Goal: Task Accomplishment & Management: Complete application form

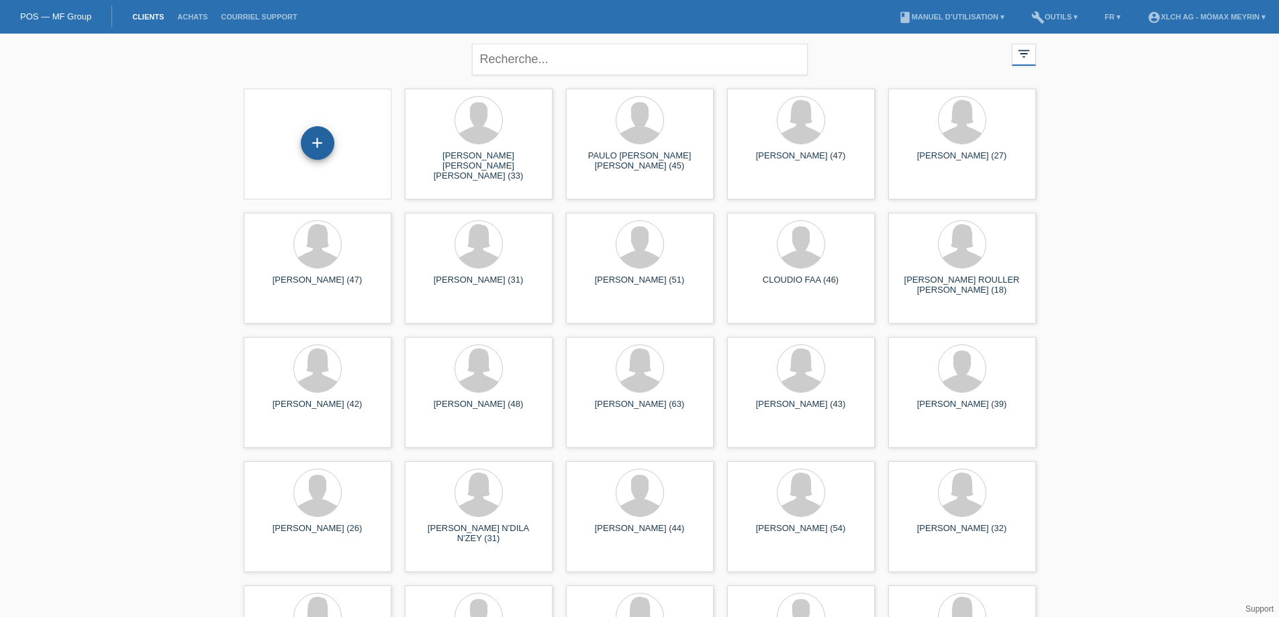
click at [320, 146] on div "+" at bounding box center [318, 143] width 34 height 34
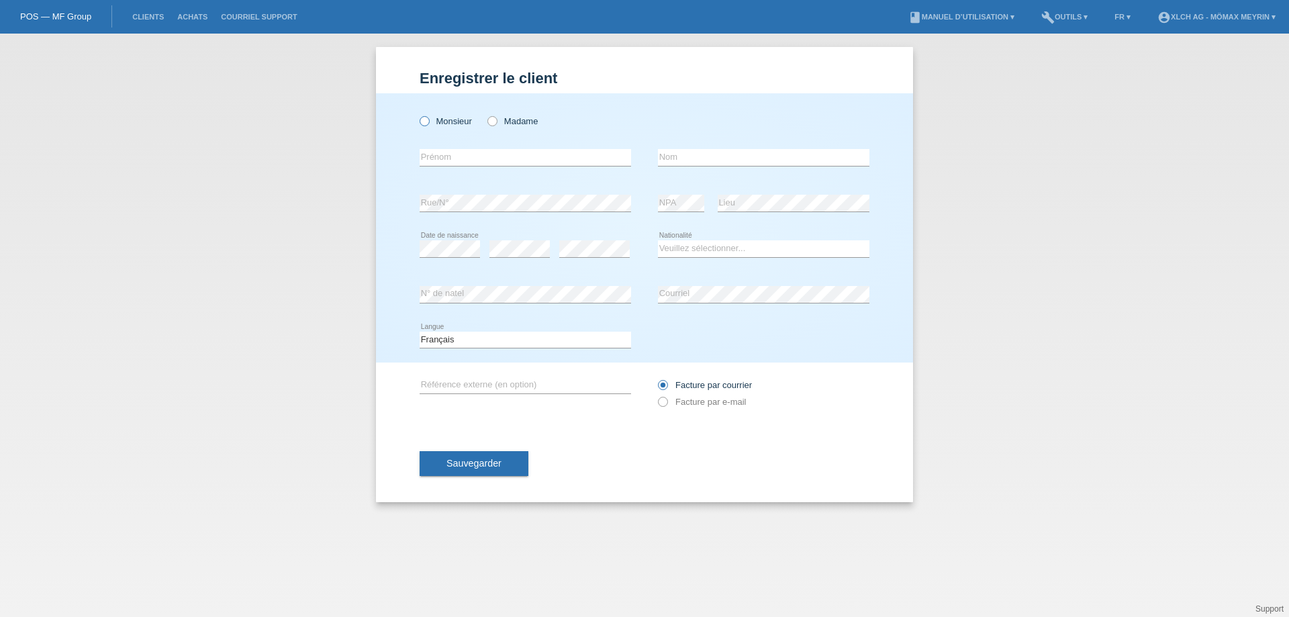
click at [429, 125] on label "Monsieur" at bounding box center [446, 121] width 52 height 10
click at [428, 125] on input "Monsieur" at bounding box center [424, 120] width 9 height 9
radio input "true"
click at [474, 157] on input "text" at bounding box center [525, 157] width 211 height 17
type input "[PERSON_NAME]"
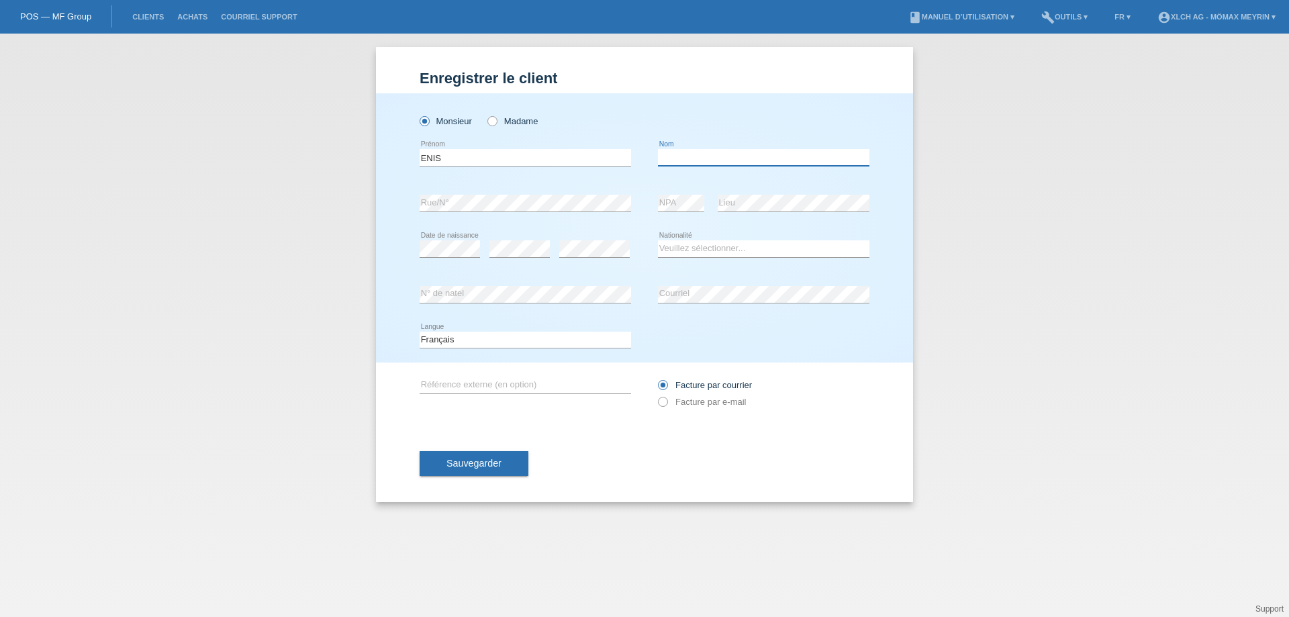
click at [708, 160] on input "text" at bounding box center [763, 157] width 211 height 17
type input "QERKINI"
click at [503, 262] on div "error" at bounding box center [519, 249] width 60 height 46
click at [718, 254] on select "Veuillez sélectionner... Suisse Allemagne Autriche Liechtenstein ------------ A…" at bounding box center [763, 248] width 211 height 16
click at [712, 246] on select "Veuillez sélectionner... Suisse Allemagne Autriche Liechtenstein ------------ A…" at bounding box center [763, 248] width 211 height 16
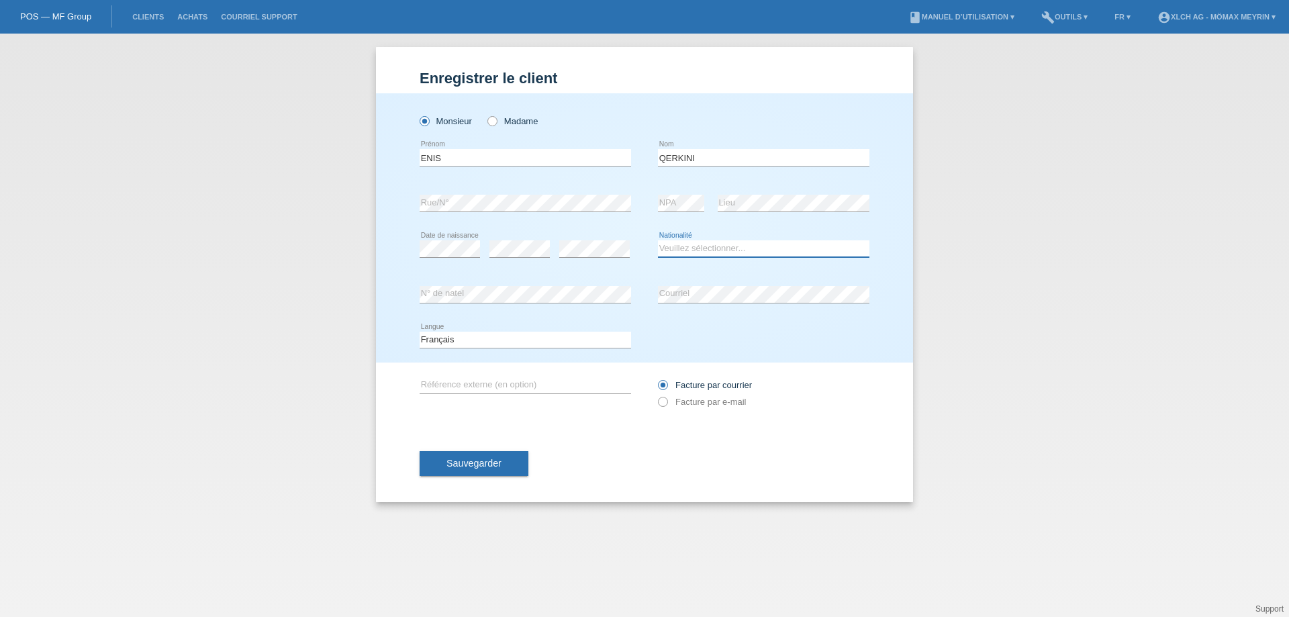
click at [712, 246] on select "Veuillez sélectionner... Suisse Allemagne Autriche Liechtenstein ------------ A…" at bounding box center [763, 248] width 211 height 16
click at [736, 248] on select "Veuillez sélectionner... Suisse Allemagne Autriche Liechtenstein ------------ A…" at bounding box center [763, 248] width 211 height 16
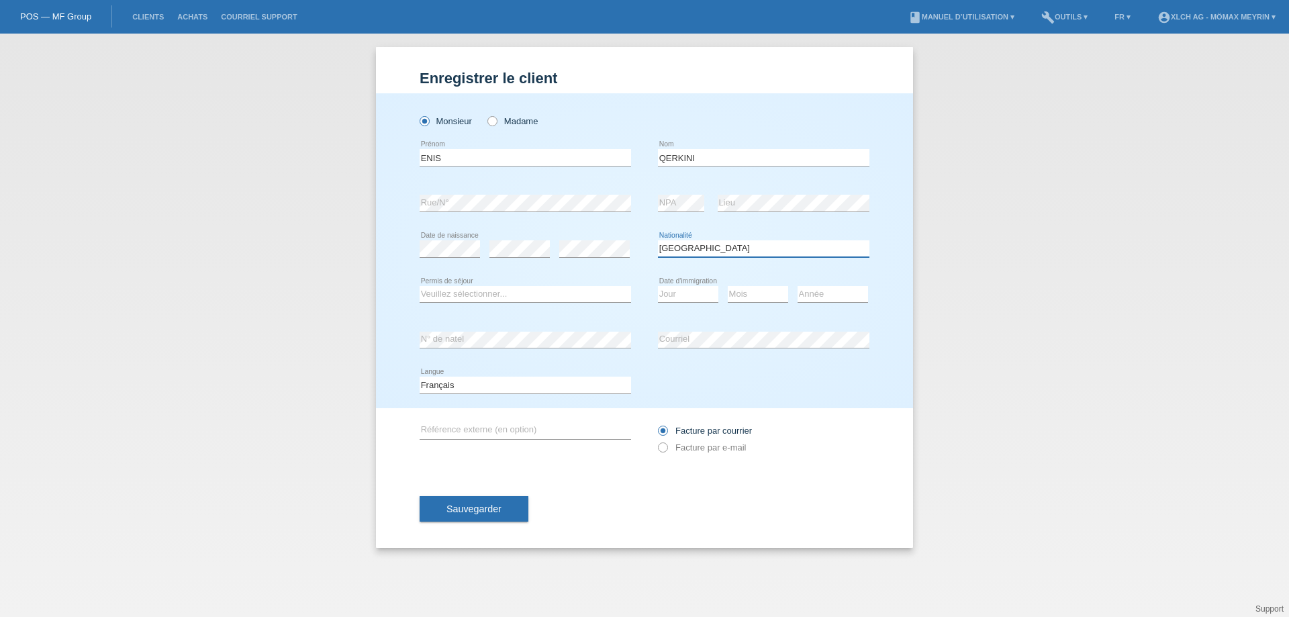
click at [699, 251] on select "Veuillez sélectionner... Suisse Allemagne Autriche Liechtenstein ------------ A…" at bounding box center [763, 248] width 211 height 16
select select "XK"
click at [658, 240] on select "Veuillez sélectionner... Suisse Allemagne Autriche Liechtenstein ------------ A…" at bounding box center [763, 248] width 211 height 16
click at [450, 298] on select "Veuillez sélectionner... C B B - Statut de réfugié Autre" at bounding box center [525, 294] width 211 height 16
select select "B"
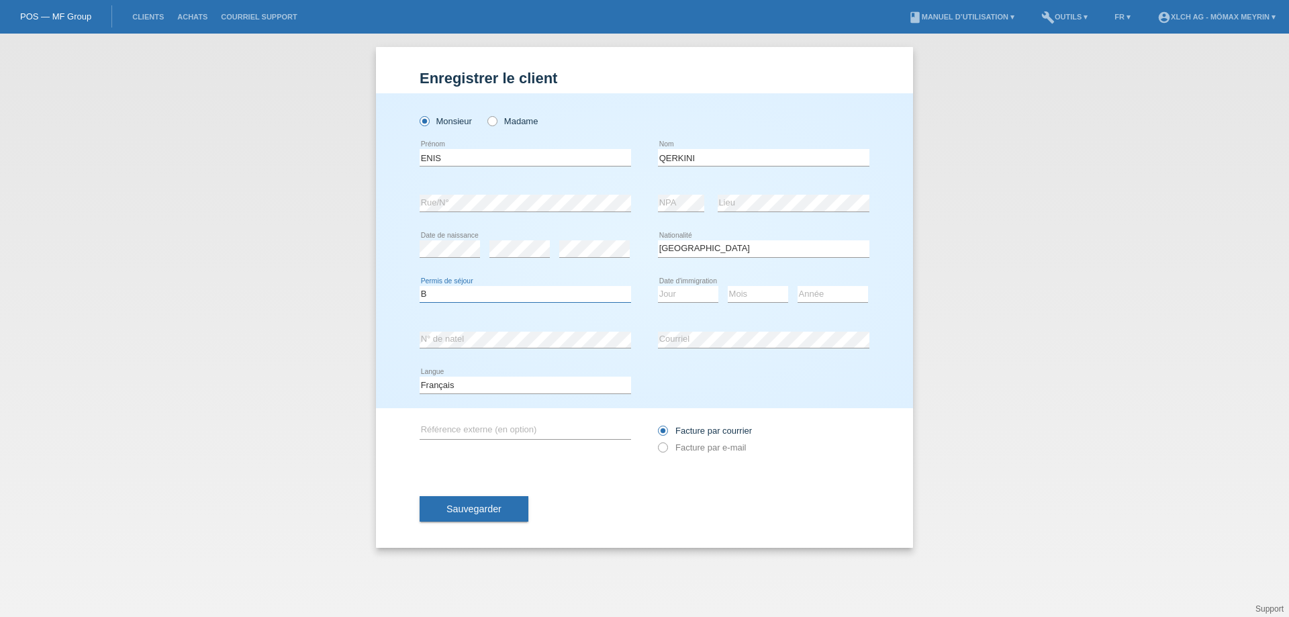
click at [420, 286] on select "Veuillez sélectionner... C B B - Statut de réfugié Autre" at bounding box center [525, 294] width 211 height 16
click at [694, 295] on select "Jour 01 02 03 04 05 06 07 08 09 10 11" at bounding box center [688, 294] width 60 height 16
select select "25"
click at [658, 286] on select "Jour 01 02 03 04 05 06 07 08 09 10 11" at bounding box center [688, 294] width 60 height 16
click at [749, 293] on select "Mois 01 02 03 04 05 06 07 08 09 10 11" at bounding box center [758, 294] width 60 height 16
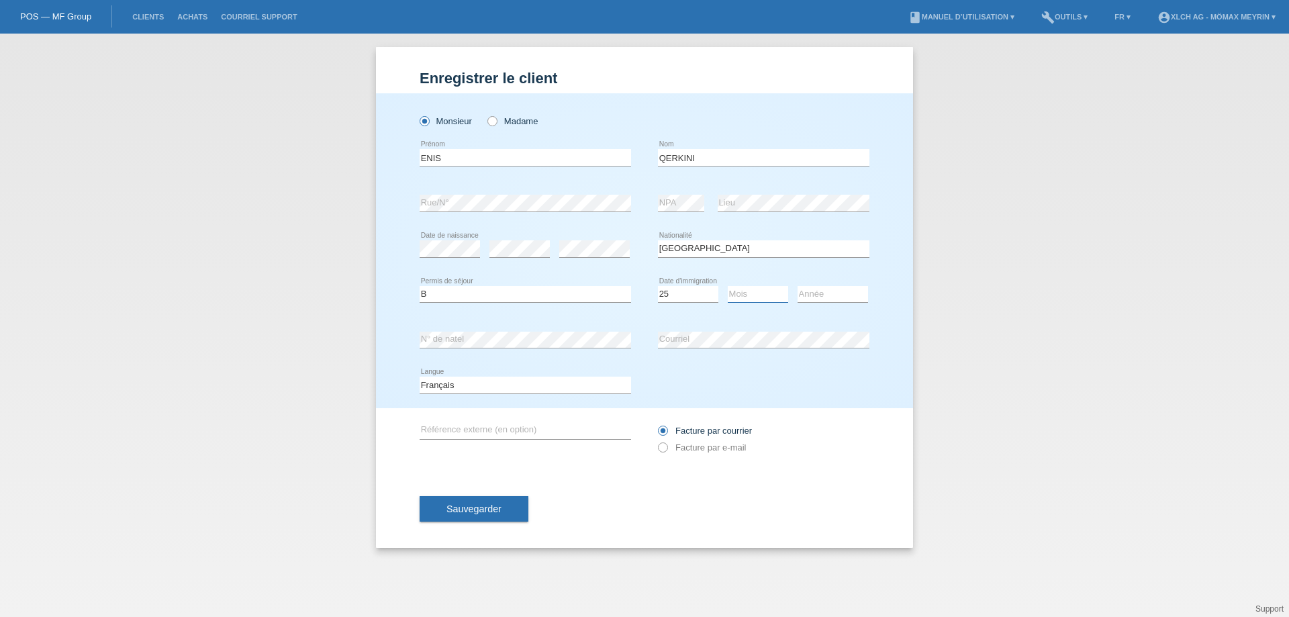
select select "02"
click at [728, 286] on select "Mois 01 02 03 04 05 06 07 08 09 10 11" at bounding box center [758, 294] width 60 height 16
click at [816, 292] on select "Année 2025 2024 2023 2022 2021 2020 2019 2018 2017 2016 2015 2014 2013 2012 201…" at bounding box center [833, 294] width 70 height 16
select select "2017"
click at [798, 286] on select "Année 2025 2024 2023 2022 2021 2020 2019 2018 2017 2016 2015 2014 2013 2012 201…" at bounding box center [833, 294] width 70 height 16
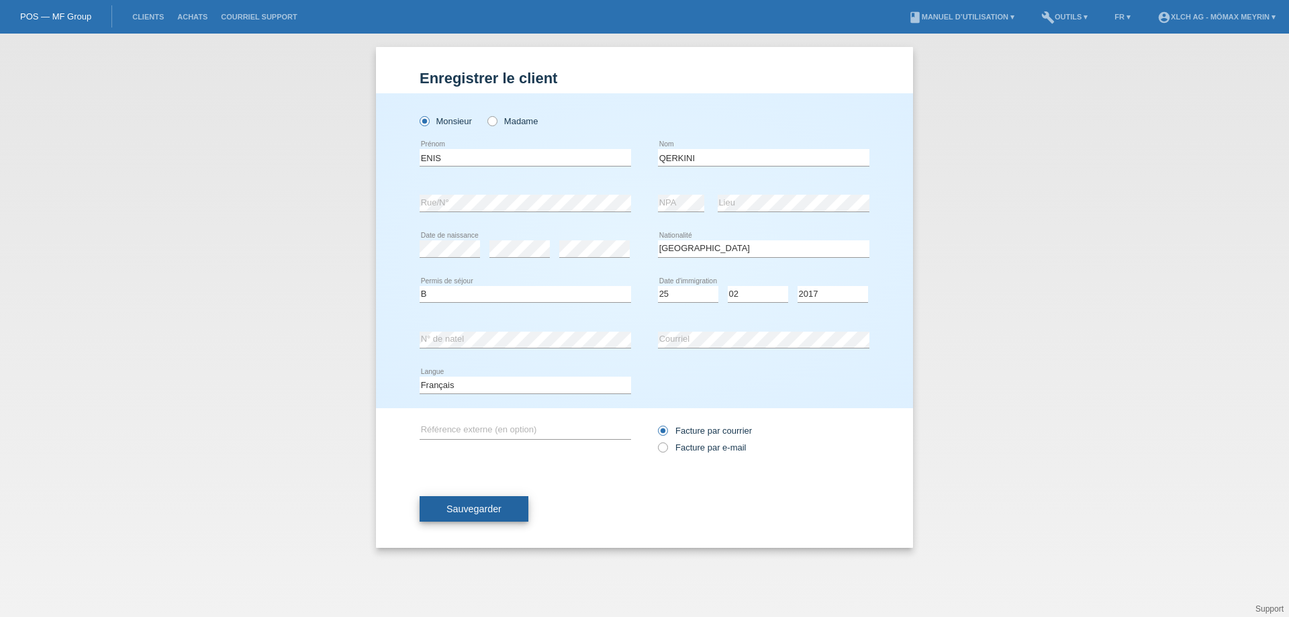
click at [480, 510] on span "Sauvegarder" at bounding box center [473, 508] width 55 height 11
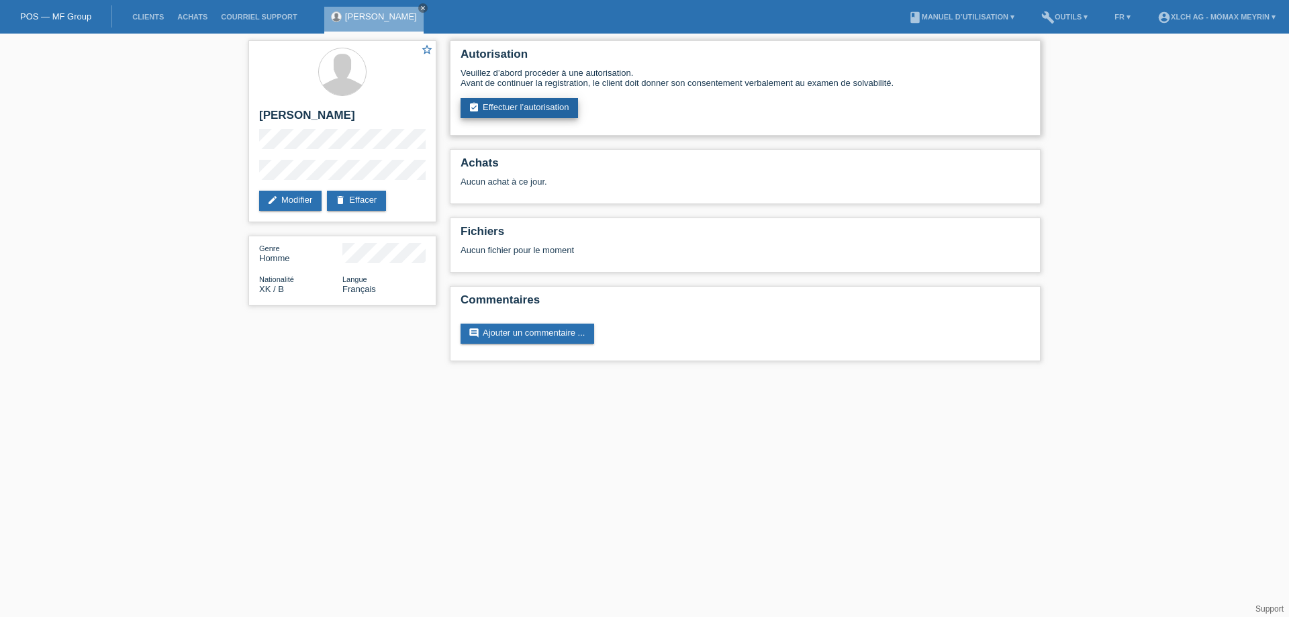
click at [557, 110] on link "assignment_turned_in Effectuer l’autorisation" at bounding box center [519, 108] width 117 height 20
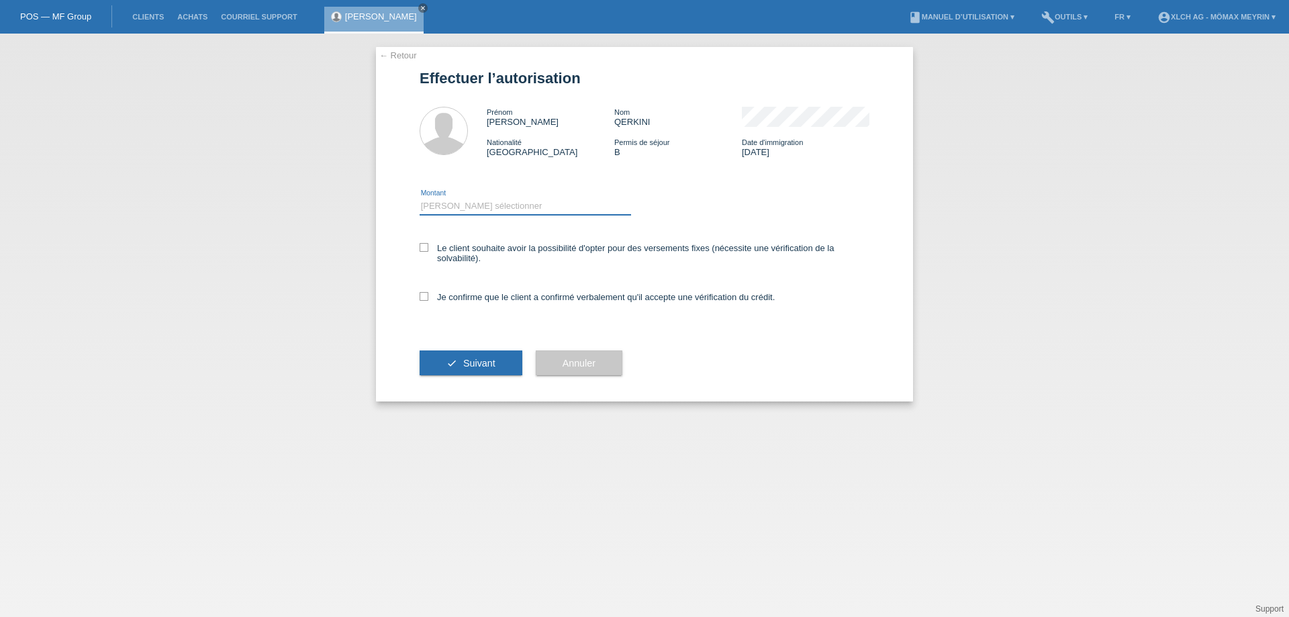
click at [459, 206] on select "Veuillez sélectionner CHF 1.00 - CHF 499.00 CHF 500.00 - CHF 1'999.00 CHF 2'000…" at bounding box center [525, 206] width 211 height 16
select select "3"
click at [420, 198] on select "Veuillez sélectionner CHF 1.00 - CHF 499.00 CHF 500.00 - CHF 1'999.00 CHF 2'000…" at bounding box center [525, 206] width 211 height 16
click at [427, 301] on label "Je confirme que le client a confirmé verbalement qu'il accepte une vérification…" at bounding box center [597, 297] width 355 height 10
click at [427, 301] on input "Je confirme que le client a confirmé verbalement qu'il accepte une vérification…" at bounding box center [424, 296] width 9 height 9
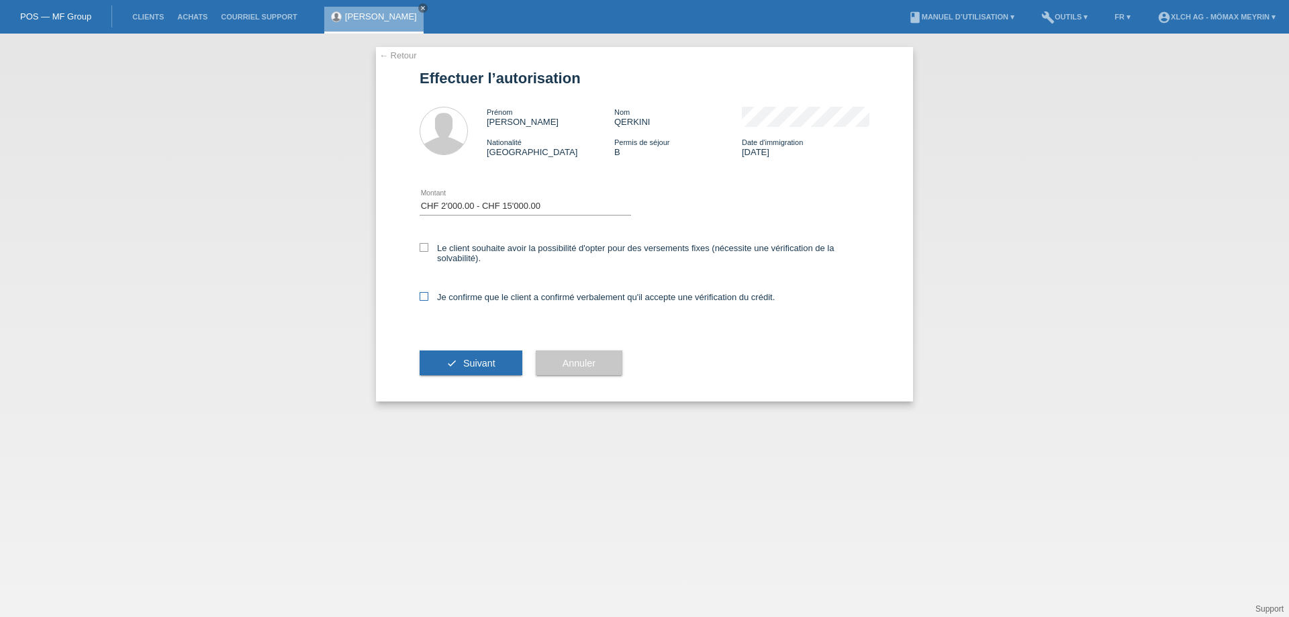
checkbox input "true"
click at [477, 368] on span "Suivant" at bounding box center [479, 363] width 32 height 11
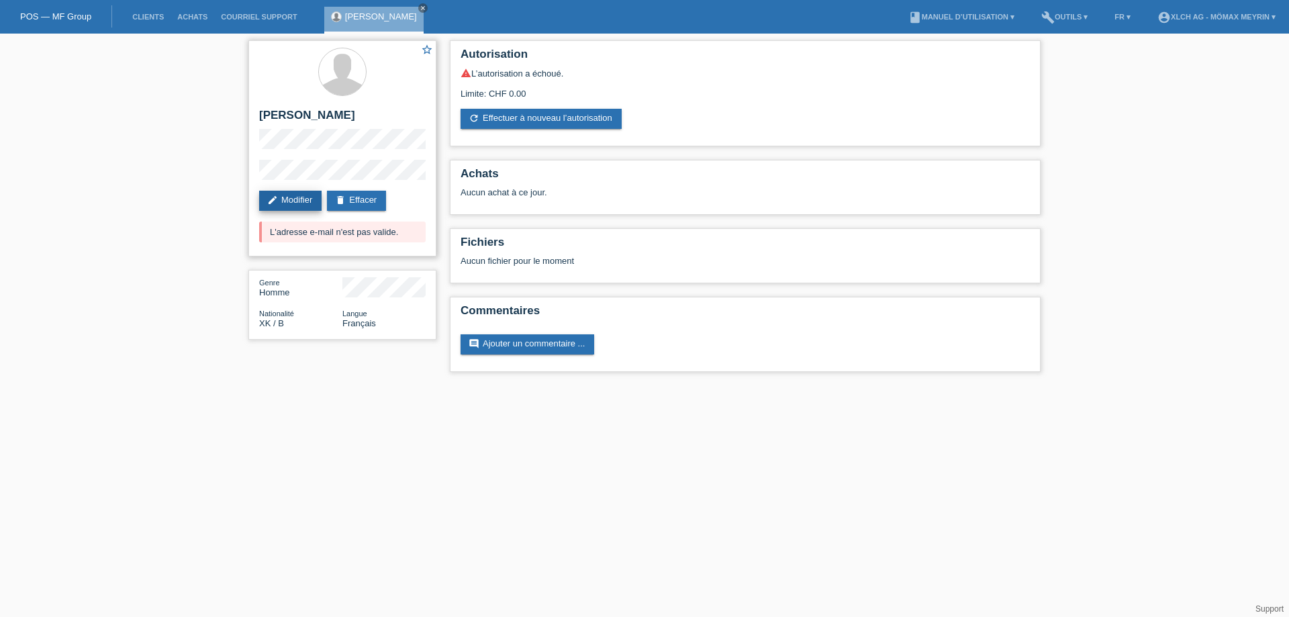
click at [288, 200] on link "edit Modifier" at bounding box center [290, 201] width 62 height 20
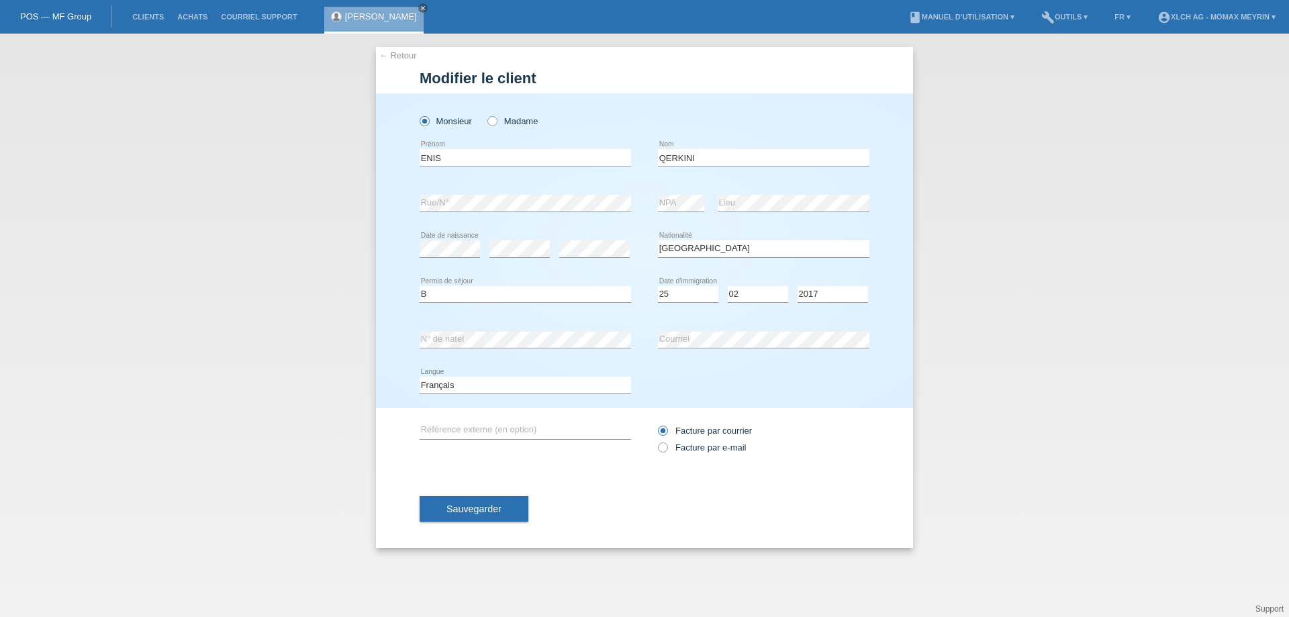
select select "XK"
select select "B"
select select "25"
select select "02"
select select "2017"
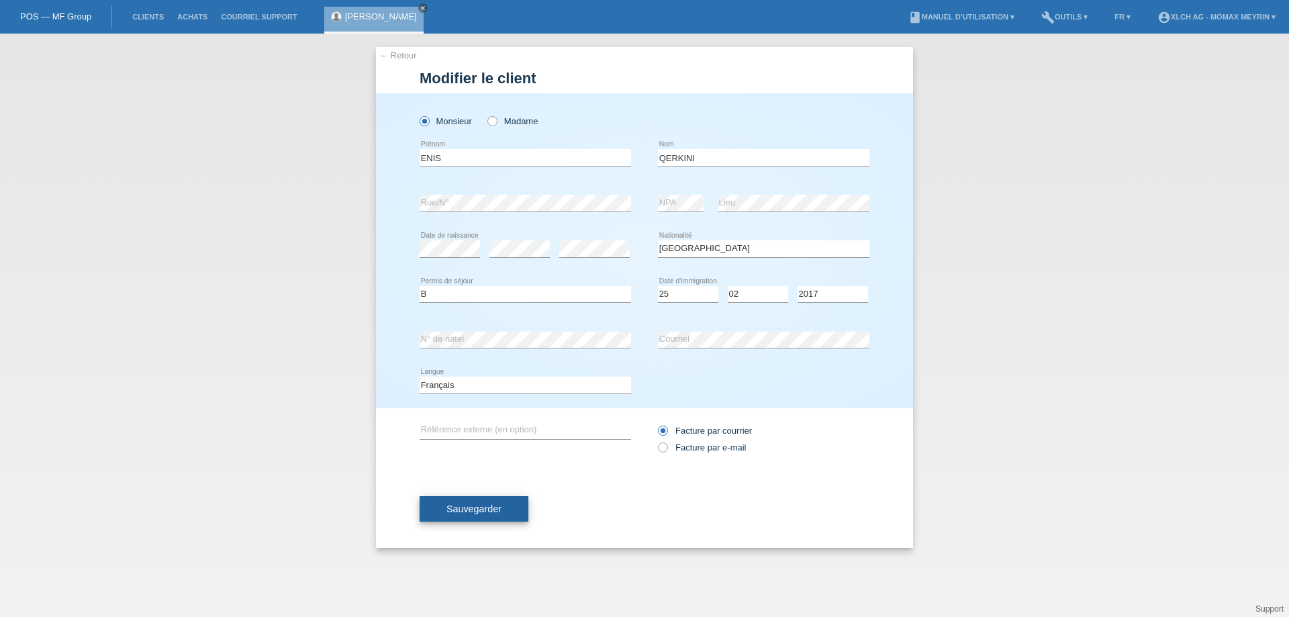
click at [483, 503] on button "Sauvegarder" at bounding box center [474, 509] width 109 height 26
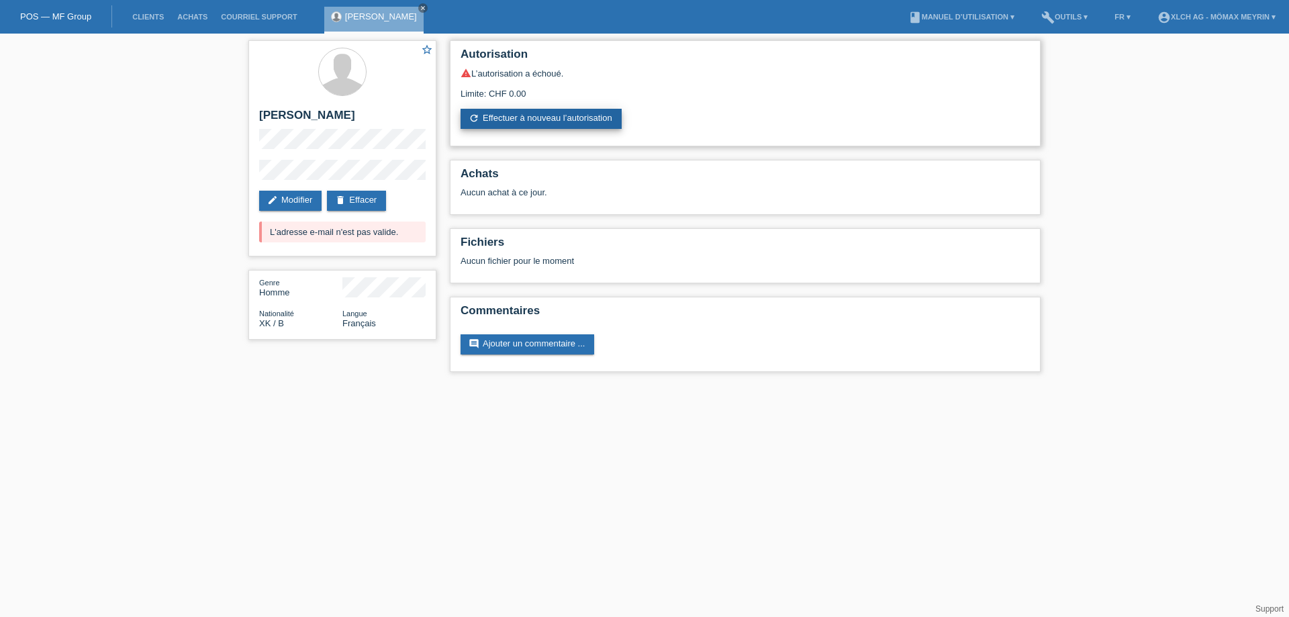
click at [565, 113] on link "refresh Effectuer à nouveau l’autorisation" at bounding box center [541, 119] width 161 height 20
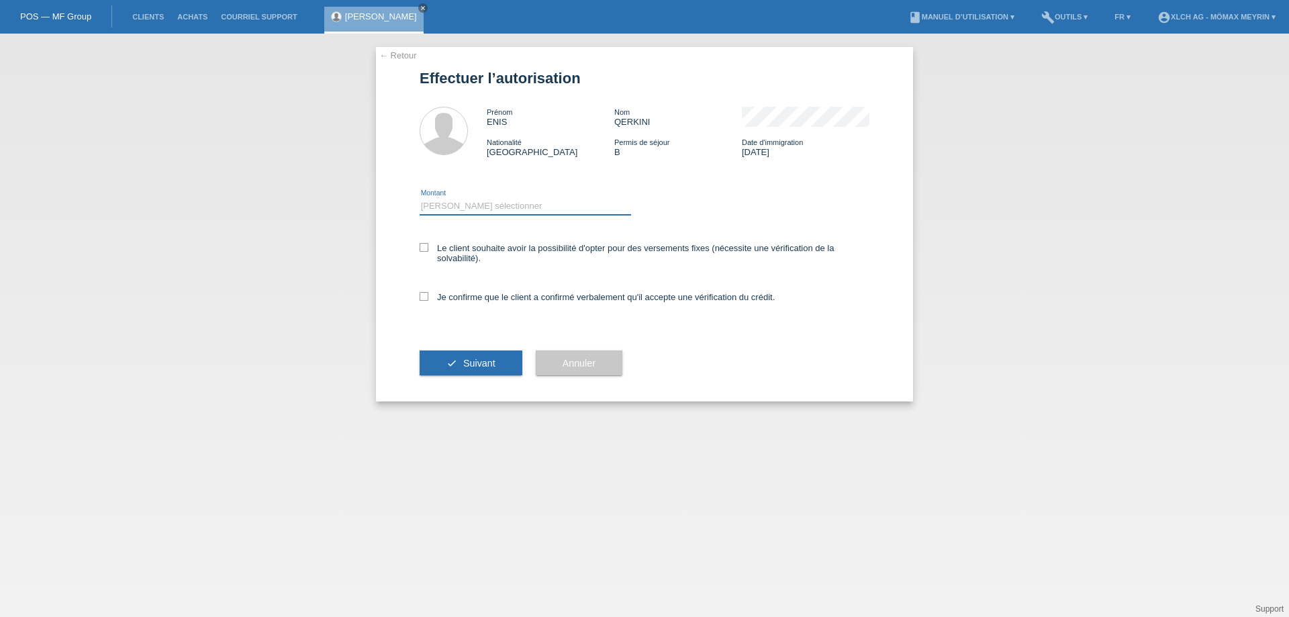
click at [463, 208] on select "Veuillez sélectionner CHF 1.00 - CHF 499.00 CHF 500.00 - CHF 1'999.00 CHF 2'000…" at bounding box center [525, 206] width 211 height 16
select select "3"
click at [420, 198] on select "Veuillez sélectionner CHF 1.00 - CHF 499.00 CHF 500.00 - CHF 1'999.00 CHF 2'000…" at bounding box center [525, 206] width 211 height 16
click at [430, 298] on label "Je confirme que le client a confirmé verbalement qu'il accepte une vérification…" at bounding box center [597, 297] width 355 height 10
click at [428, 298] on input "Je confirme que le client a confirmé verbalement qu'il accepte une vérification…" at bounding box center [424, 296] width 9 height 9
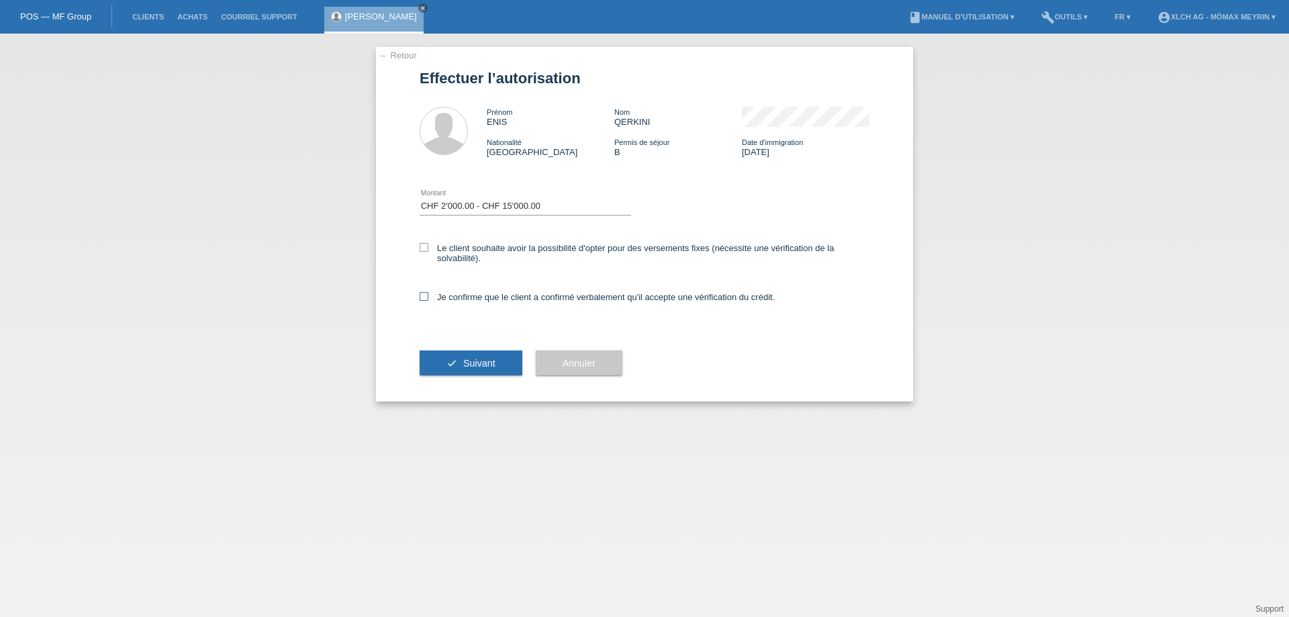
checkbox input "true"
click at [454, 369] on button "check Suivant" at bounding box center [471, 363] width 103 height 26
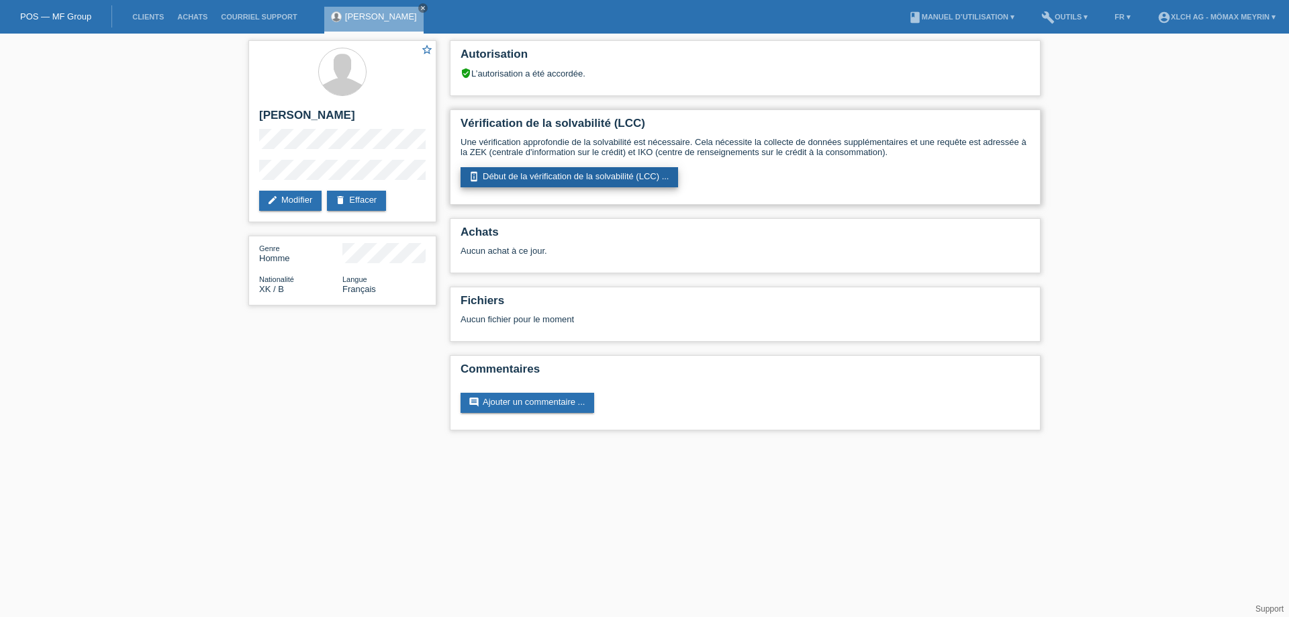
click at [522, 174] on link "perm_device_information Début de la vérification de la solvabilité (LCC) ..." at bounding box center [570, 177] width 218 height 20
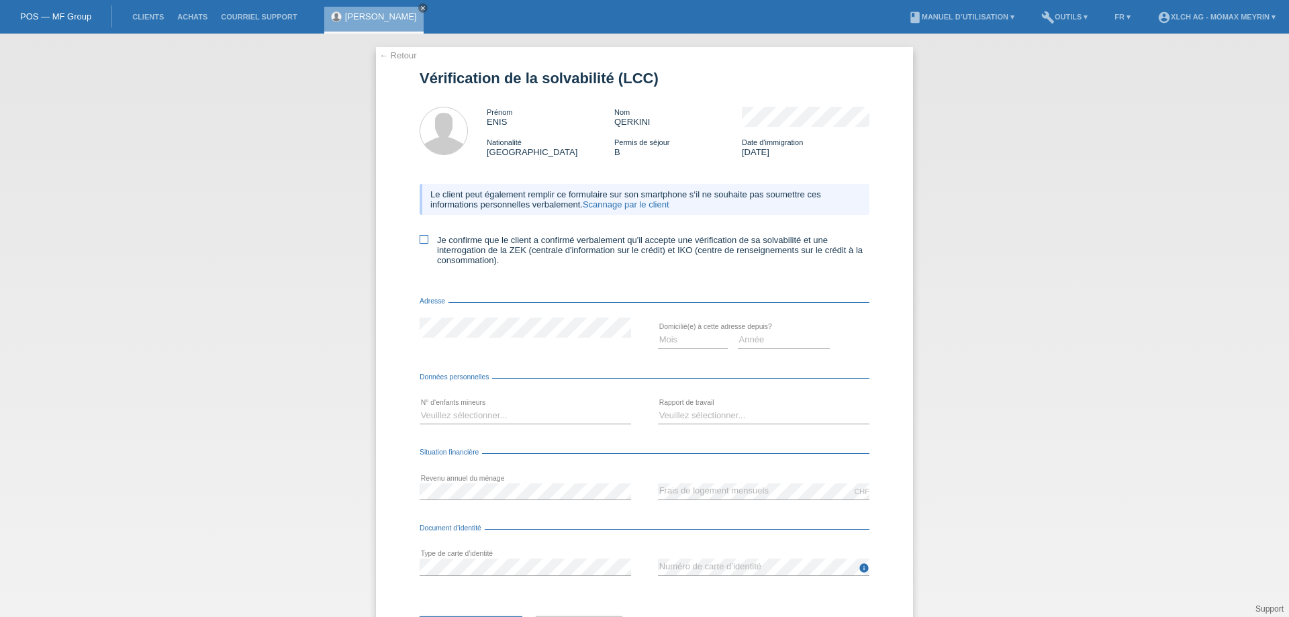
click at [423, 240] on icon at bounding box center [424, 239] width 9 height 9
click at [423, 240] on input "Je confirme que le client a confirmé verbalement qu'il accepte une vérification…" at bounding box center [424, 239] width 9 height 9
checkbox input "true"
click at [702, 342] on select "Mois 01 02 03 04 05 06 07 08 09 10" at bounding box center [693, 340] width 70 height 16
select select "12"
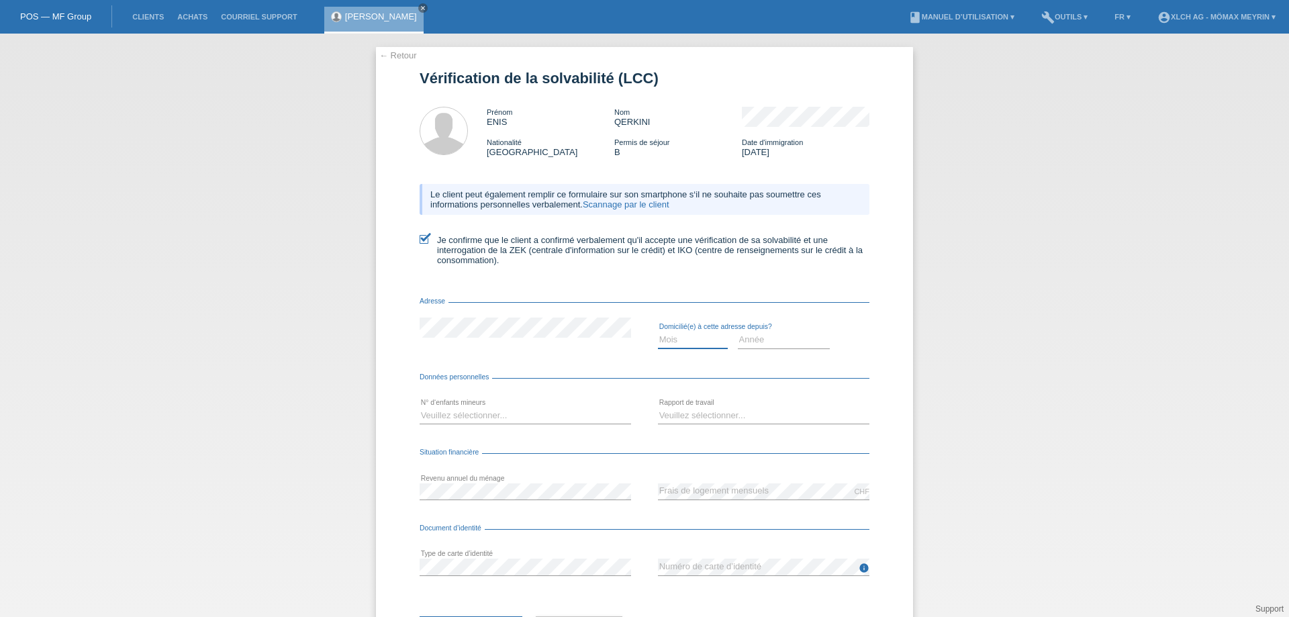
click at [658, 332] on select "Mois 01 02 03 04 05 06 07 08 09 10" at bounding box center [693, 340] width 70 height 16
click at [777, 345] on select "Année 2025 2024 2023 2022 2021 2020 2019 2018 2017 2016 2015 2014 2013 2012 201…" at bounding box center [784, 340] width 93 height 16
select select "2022"
click at [738, 332] on select "Année 2025 2024 2023 2022 2021 2020 2019 2018 2017 2016 2015 2014 2013 2012 201…" at bounding box center [784, 340] width 93 height 16
click at [479, 414] on select "Veuillez sélectionner... 0 1 2 3 4 5 6 7 8 9" at bounding box center [525, 415] width 211 height 16
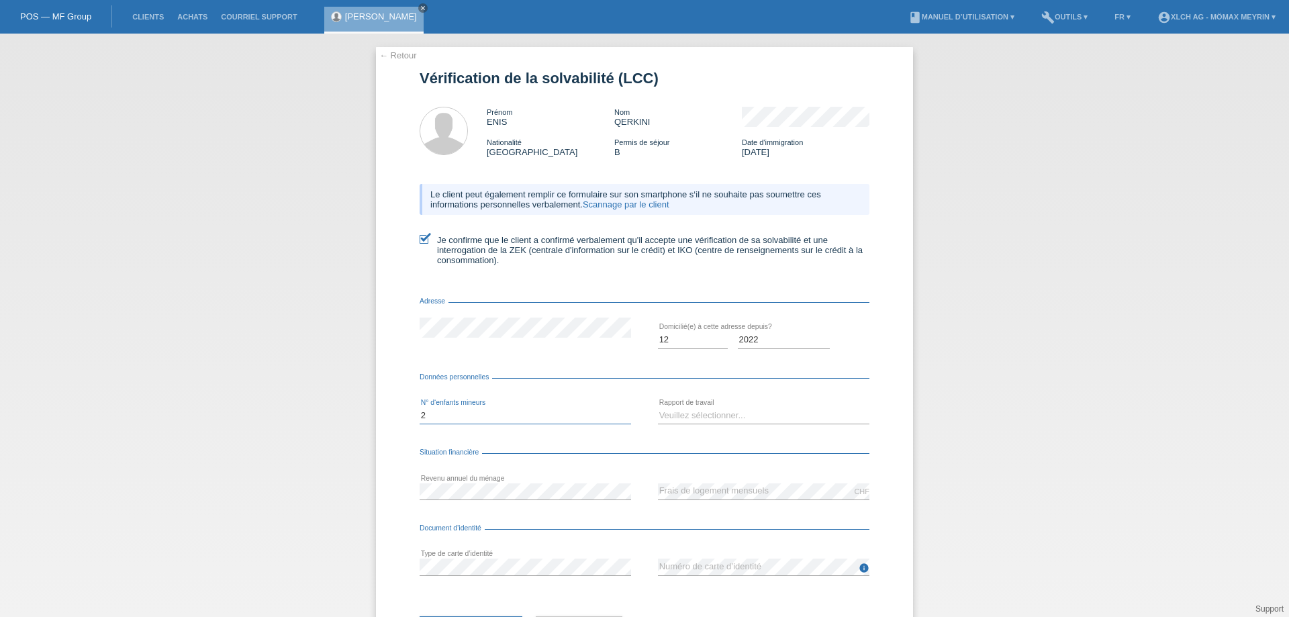
click at [420, 407] on select "Veuillez sélectionner... 0 1 2 3 4 5 6 7 8 9" at bounding box center [525, 415] width 211 height 16
click at [441, 418] on select "Veuillez sélectionner... 0 1 2 3 4 5 6 7 8 9" at bounding box center [525, 415] width 211 height 16
select select "0"
click at [420, 407] on select "Veuillez sélectionner... 0 1 2 3 4 5 6 7 8 9" at bounding box center [525, 415] width 211 height 16
click at [699, 418] on select "Veuillez sélectionner... A durée indéterminée A durée déterminée Apprenti/étudi…" at bounding box center [763, 415] width 211 height 16
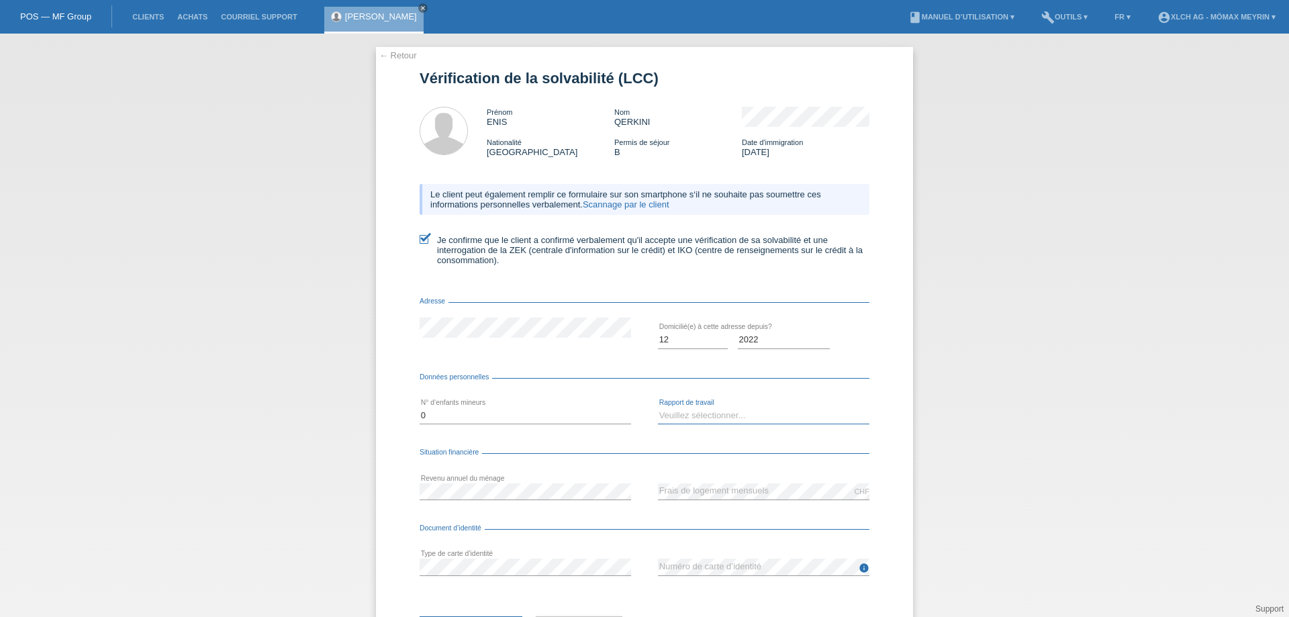
select select "UNLIMITED"
click at [658, 407] on select "Veuillez sélectionner... A durée indéterminée A durée déterminée Apprenti/étudi…" at bounding box center [763, 415] width 211 height 16
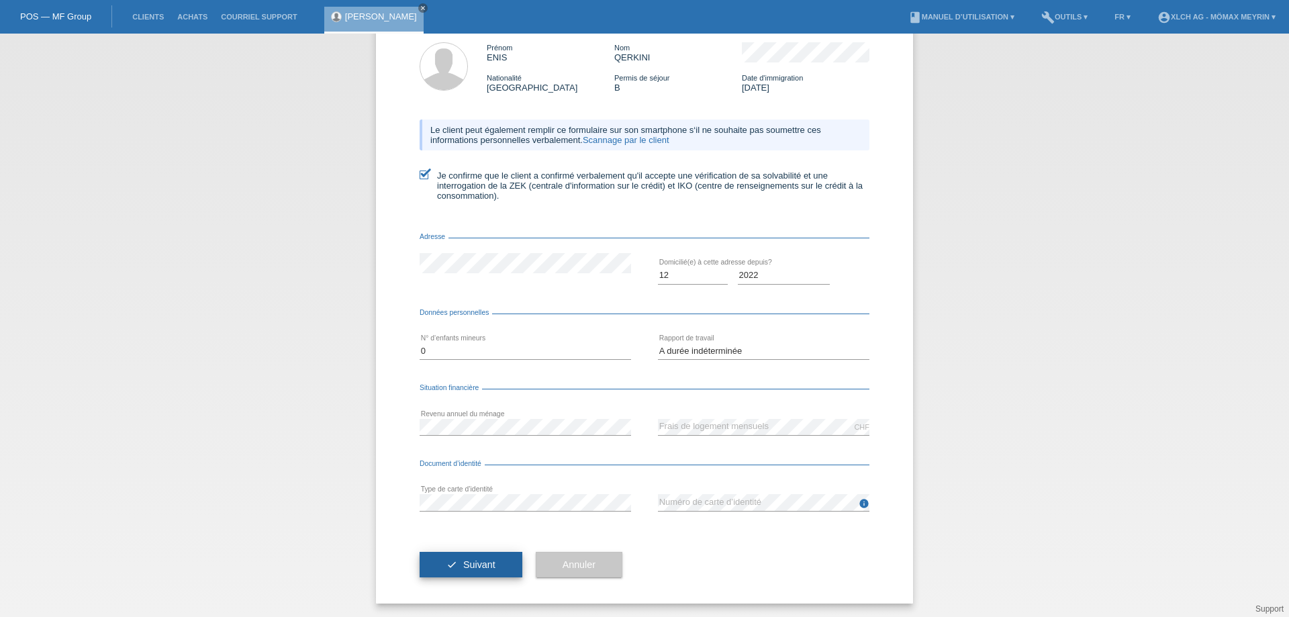
click at [486, 567] on span "Suivant" at bounding box center [479, 564] width 32 height 11
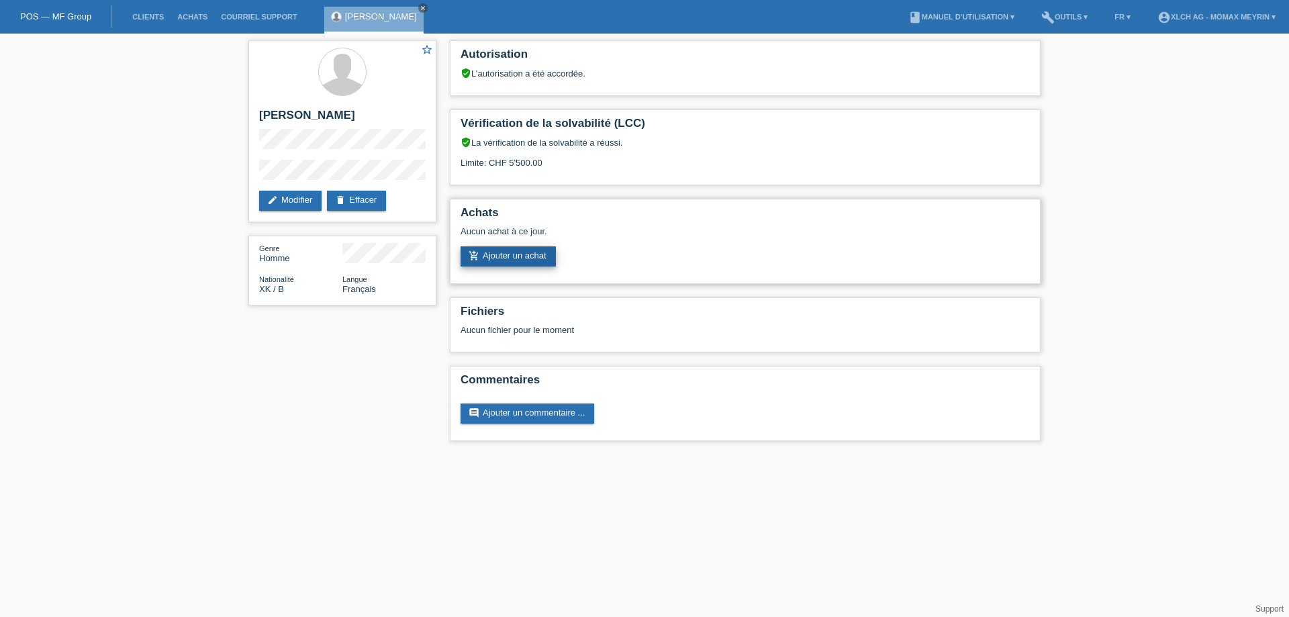
click at [526, 256] on link "add_shopping_cart Ajouter un achat" at bounding box center [508, 256] width 95 height 20
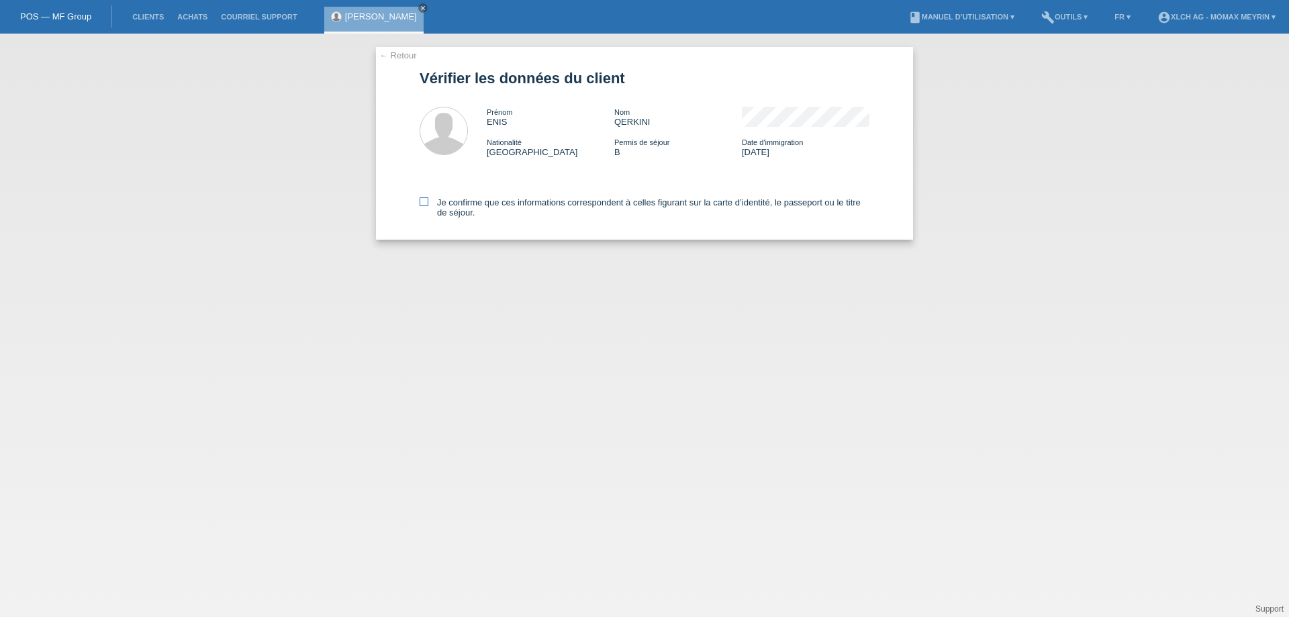
click at [430, 201] on label "Je confirme que ces informations correspondent à celles figurant sur la carte d…" at bounding box center [645, 207] width 450 height 20
click at [428, 201] on input "Je confirme que ces informations correspondent à celles figurant sur la carte d…" at bounding box center [424, 201] width 9 height 9
checkbox input "true"
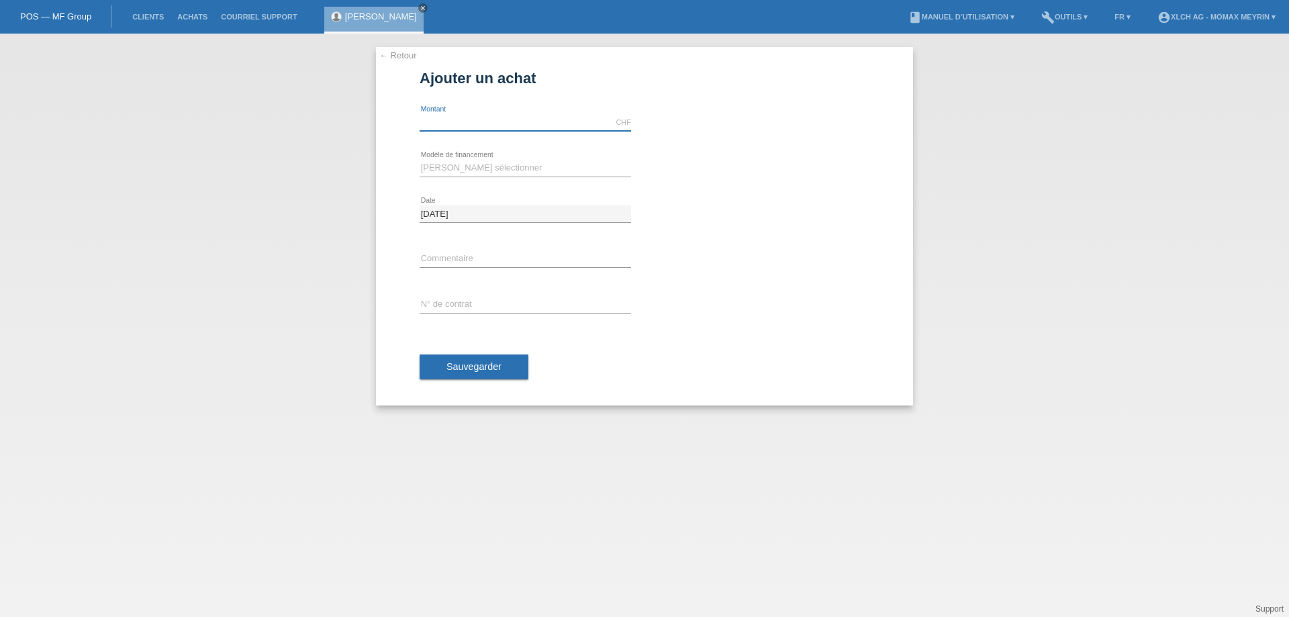
click at [471, 125] on input "text" at bounding box center [525, 122] width 211 height 17
type input "2772.30"
click at [484, 166] on select "[PERSON_NAME] sélectionner Achat sur facture avec paiement partiel Taux fixes -…" at bounding box center [525, 168] width 211 height 16
select select "113"
click at [420, 160] on select "Veuillez sélectionner Achat sur facture avec paiement partiel Taux fixes - Paie…" at bounding box center [525, 168] width 211 height 16
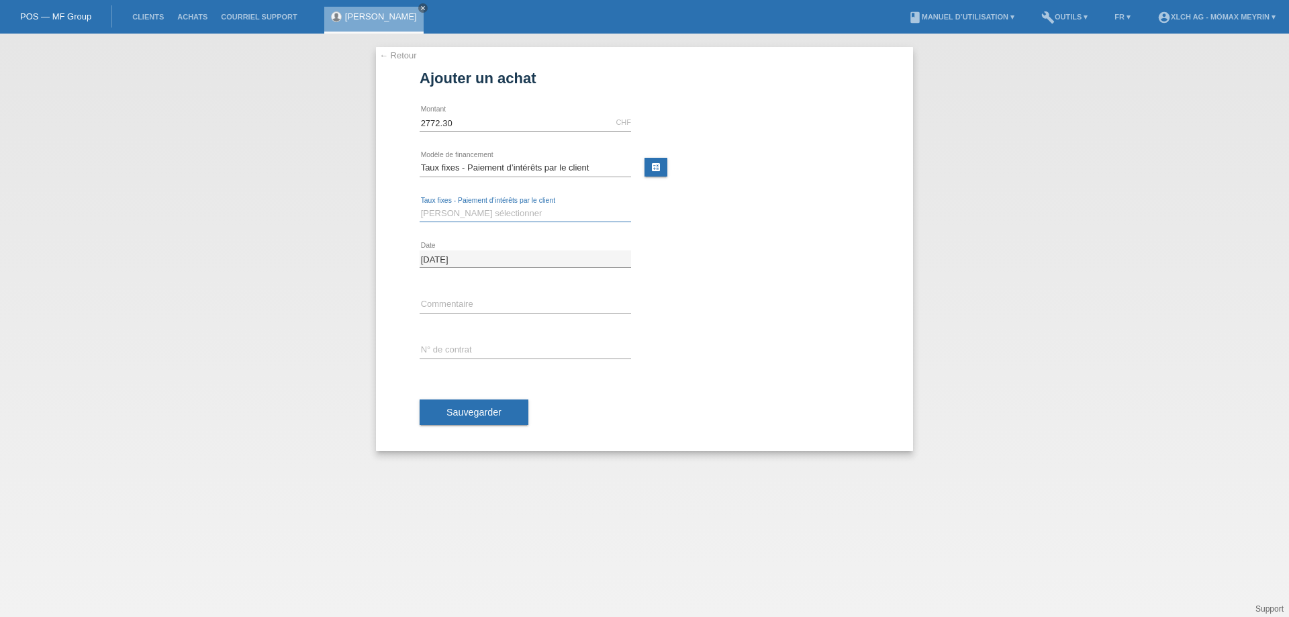
click at [472, 211] on select "Veuillez sélectionner 6 versements 12 versements 24 versements 36 versements" at bounding box center [525, 213] width 211 height 16
select select "324"
click at [420, 205] on select "Veuillez sélectionner 6 versements 12 versements 24 versements 36 versements" at bounding box center [525, 213] width 211 height 16
click at [494, 415] on span "Sauvegarder" at bounding box center [473, 412] width 55 height 11
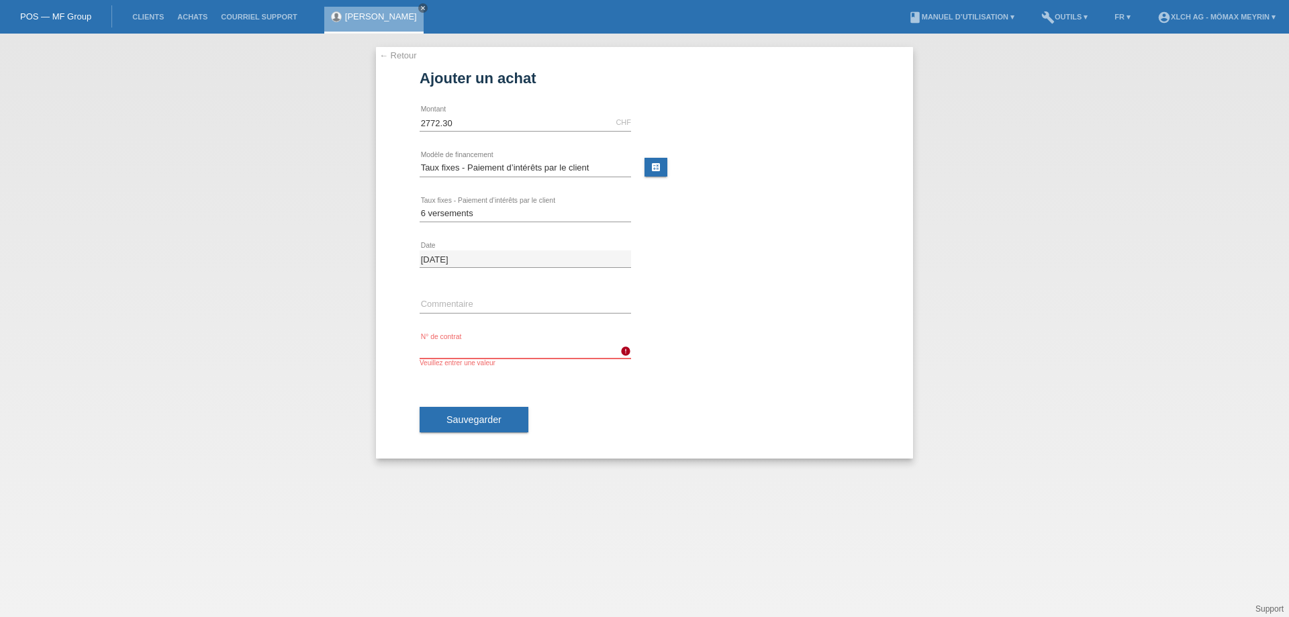
click at [466, 353] on input "text" at bounding box center [525, 350] width 211 height 17
type input "CJM9Q1"
click at [486, 428] on button "Sauvegarder" at bounding box center [474, 420] width 109 height 26
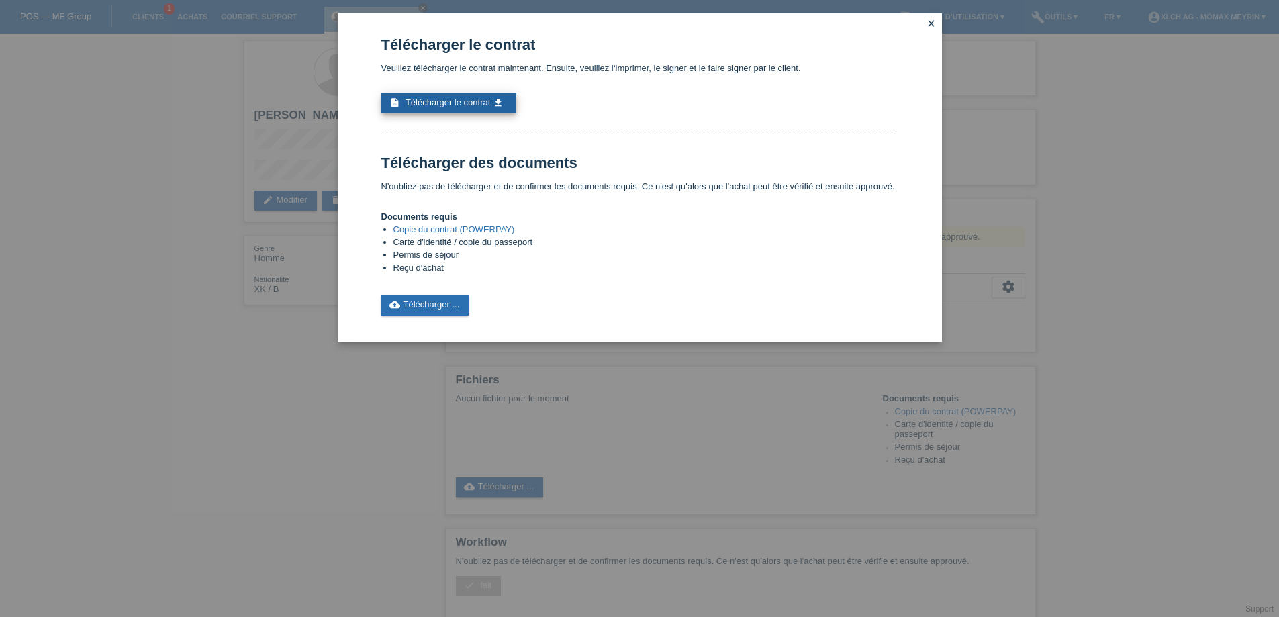
click at [489, 98] on span "Télécharger le contrat" at bounding box center [447, 102] width 85 height 10
click at [464, 108] on link "description Télécharger le contrat get_app" at bounding box center [448, 103] width 135 height 20
click at [931, 15] on div "Télécharger le contrat Veuillez télécharger le contrat maintenant. Ensuite, veu…" at bounding box center [640, 177] width 604 height 328
click at [930, 23] on icon "close" at bounding box center [931, 23] width 11 height 11
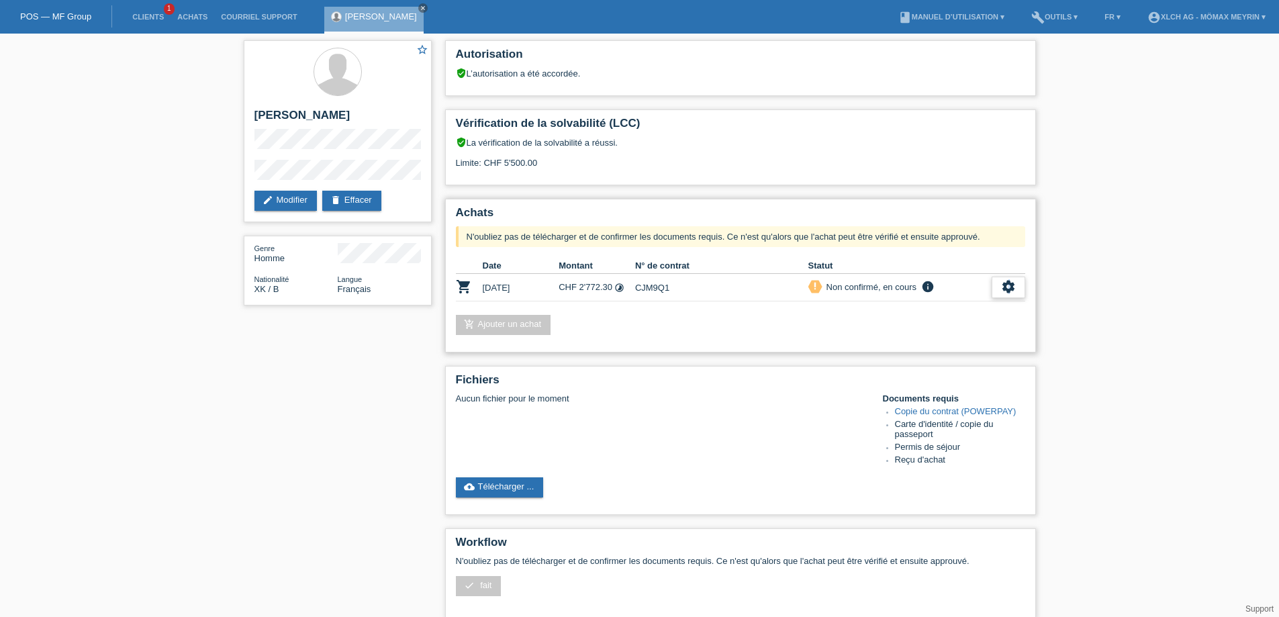
click at [1010, 287] on icon "settings" at bounding box center [1008, 286] width 15 height 15
click at [935, 370] on span "Le client s'est retiré de l'achat..." at bounding box center [958, 368] width 126 height 16
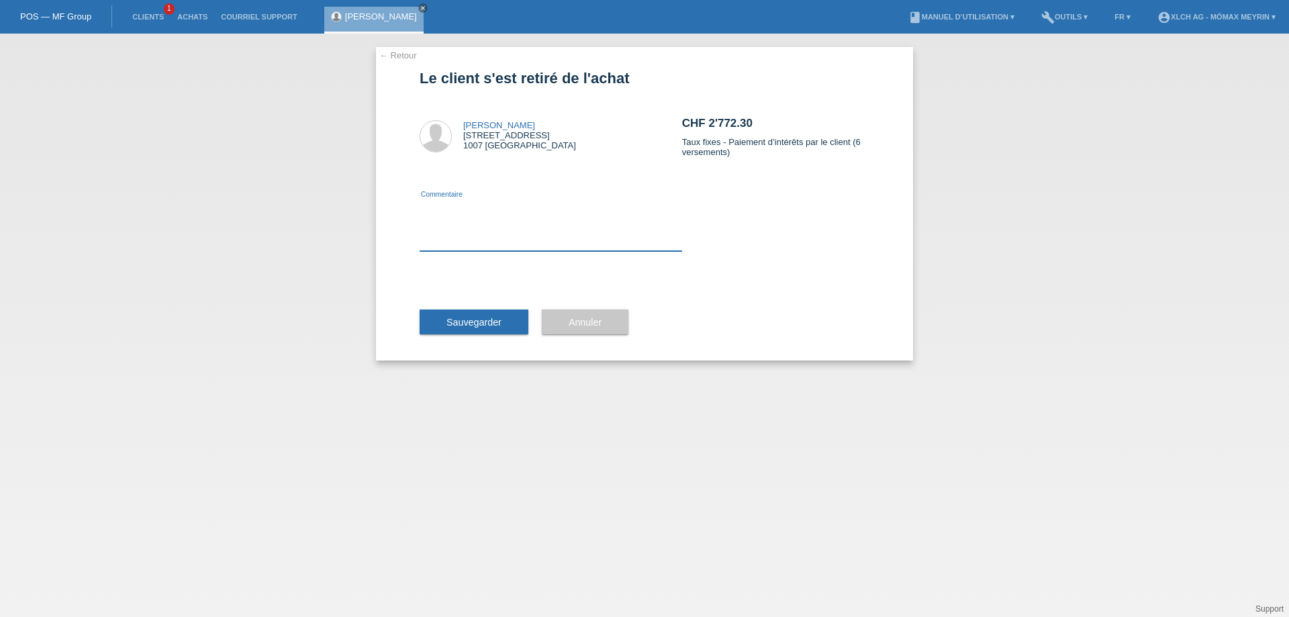
click at [443, 239] on textarea at bounding box center [551, 225] width 262 height 52
type textarea "SUR PLUS DE MENSUALITE"
click at [491, 320] on span "Sauvegarder" at bounding box center [473, 322] width 55 height 11
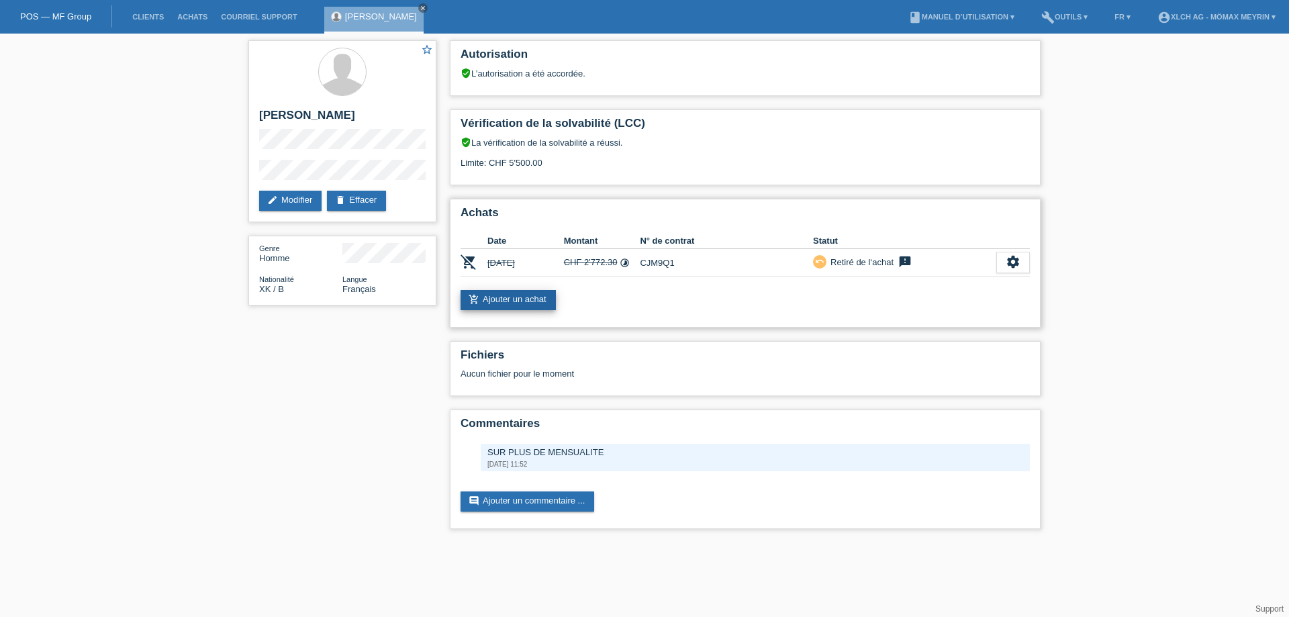
click at [524, 299] on link "add_shopping_cart Ajouter un achat" at bounding box center [508, 300] width 95 height 20
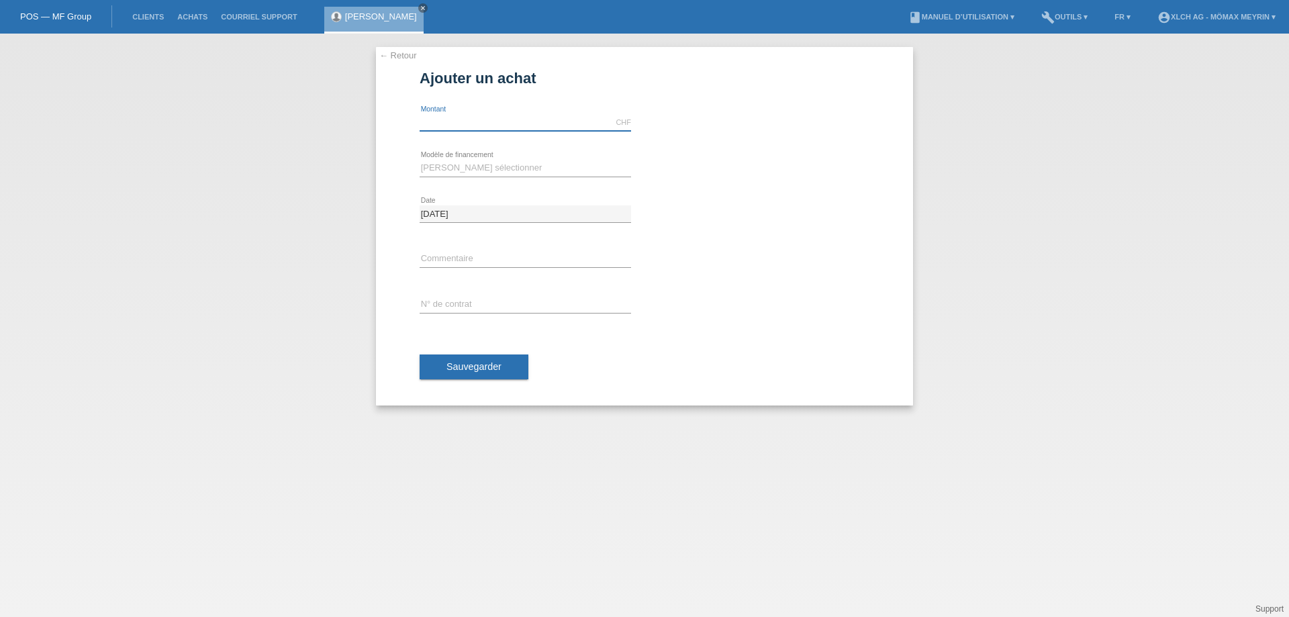
click at [485, 118] on input "text" at bounding box center [525, 122] width 211 height 17
type input "2772.30"
click at [477, 171] on select "Veuillez sélectionner Achat sur facture avec paiement partiel Taux fixes - Paie…" at bounding box center [525, 168] width 211 height 16
select select "113"
click at [420, 160] on select "Veuillez sélectionner Achat sur facture avec paiement partiel Taux fixes - Paie…" at bounding box center [525, 168] width 211 height 16
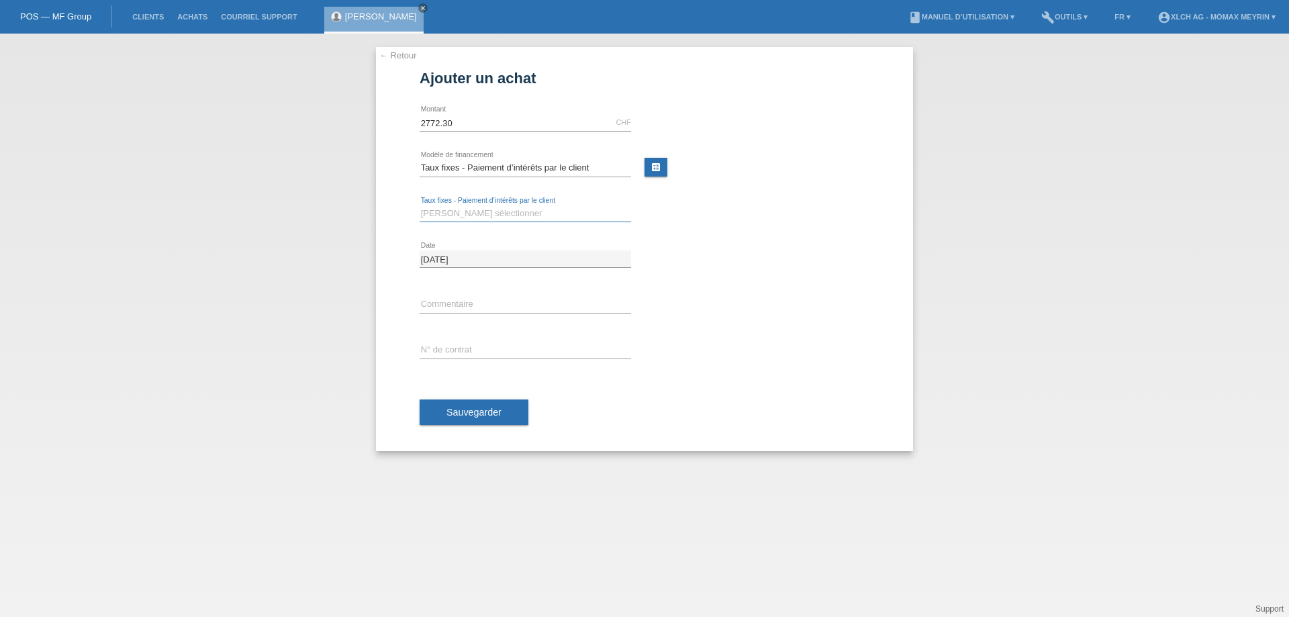
click at [476, 211] on select "Veuillez sélectionner 6 versements 12 versements 24 versements 36 versements" at bounding box center [525, 213] width 211 height 16
select select "325"
click at [420, 205] on select "Veuillez sélectionner 6 versements 12 versements 24 versements 36 versements" at bounding box center [525, 213] width 211 height 16
click at [477, 342] on input "text" at bounding box center [525, 350] width 211 height 17
type input "CJM9Q1"
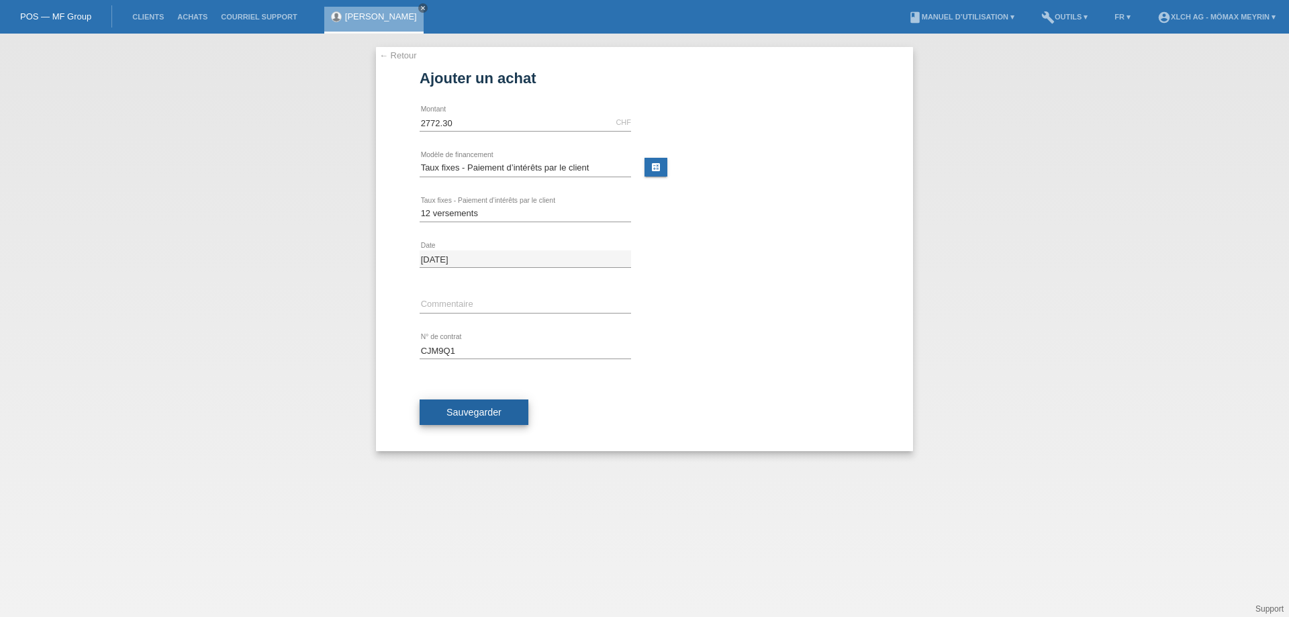
click at [476, 414] on span "Sauvegarder" at bounding box center [473, 412] width 55 height 11
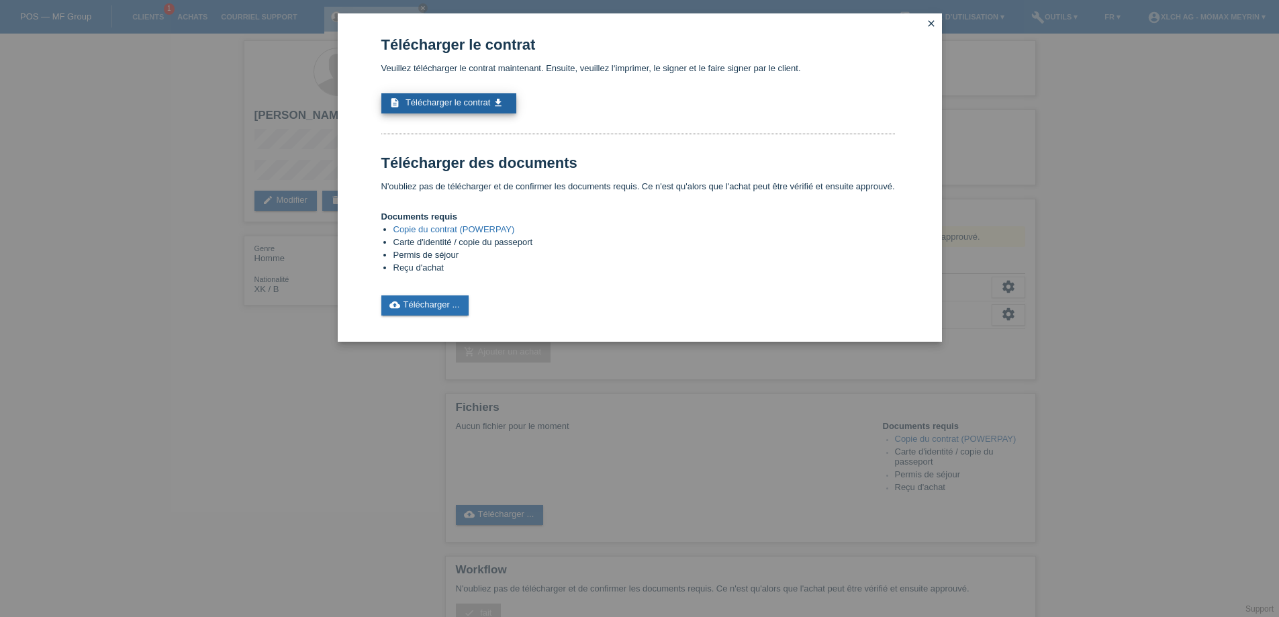
click at [454, 104] on span "Télécharger le contrat" at bounding box center [447, 102] width 85 height 10
click at [440, 308] on link "cloud_upload Télécharger ..." at bounding box center [425, 305] width 88 height 20
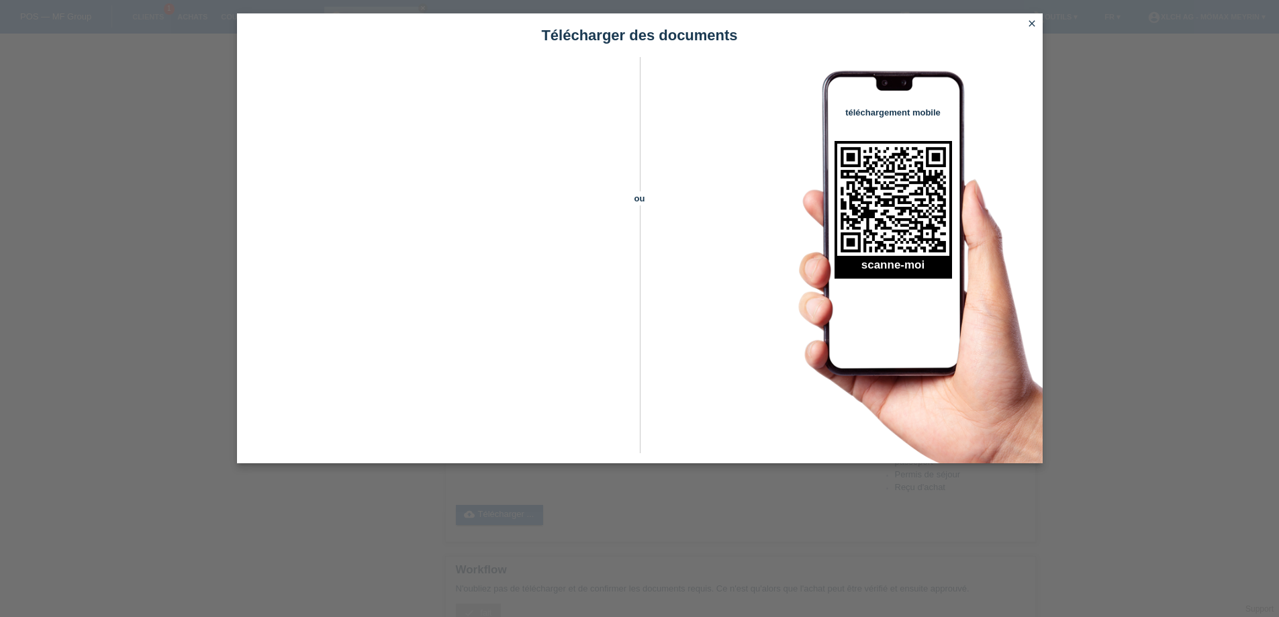
click at [1037, 24] on icon "close" at bounding box center [1031, 23] width 11 height 11
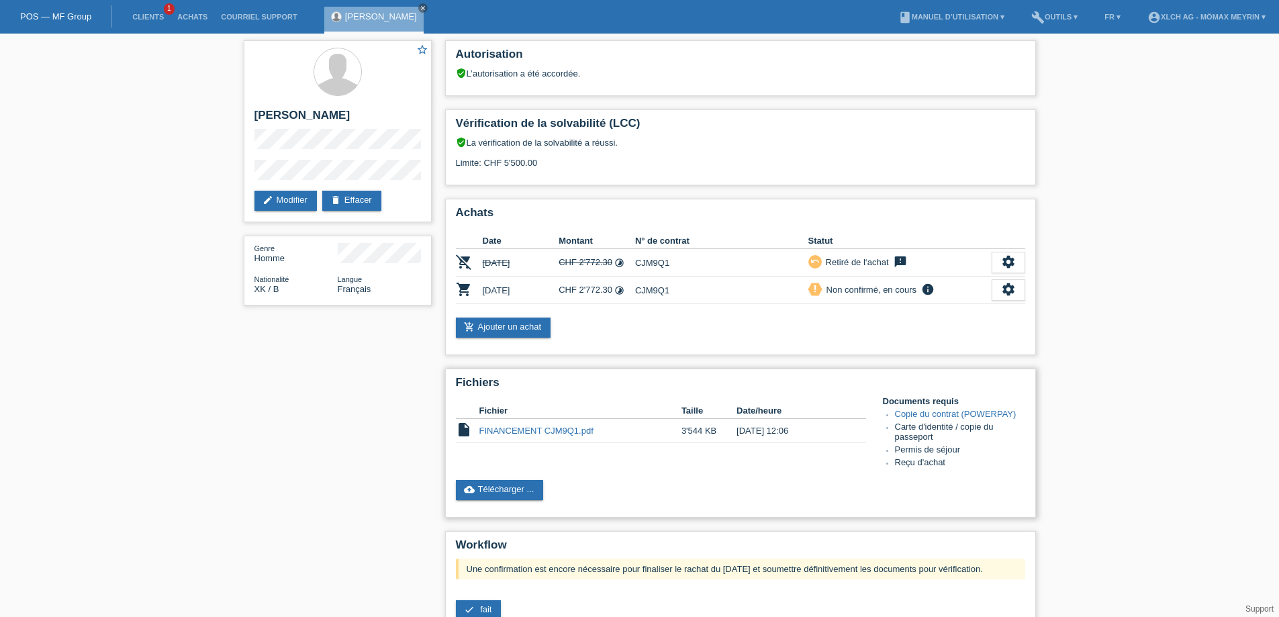
scroll to position [171, 0]
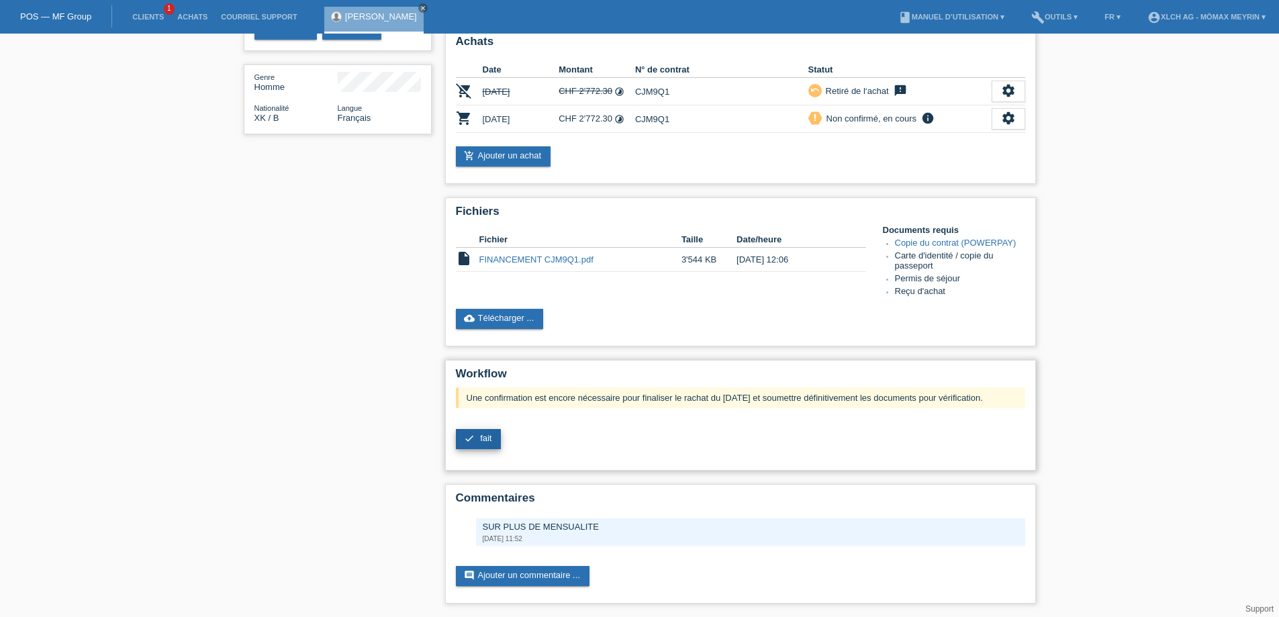
click at [473, 442] on icon "check" at bounding box center [469, 438] width 11 height 11
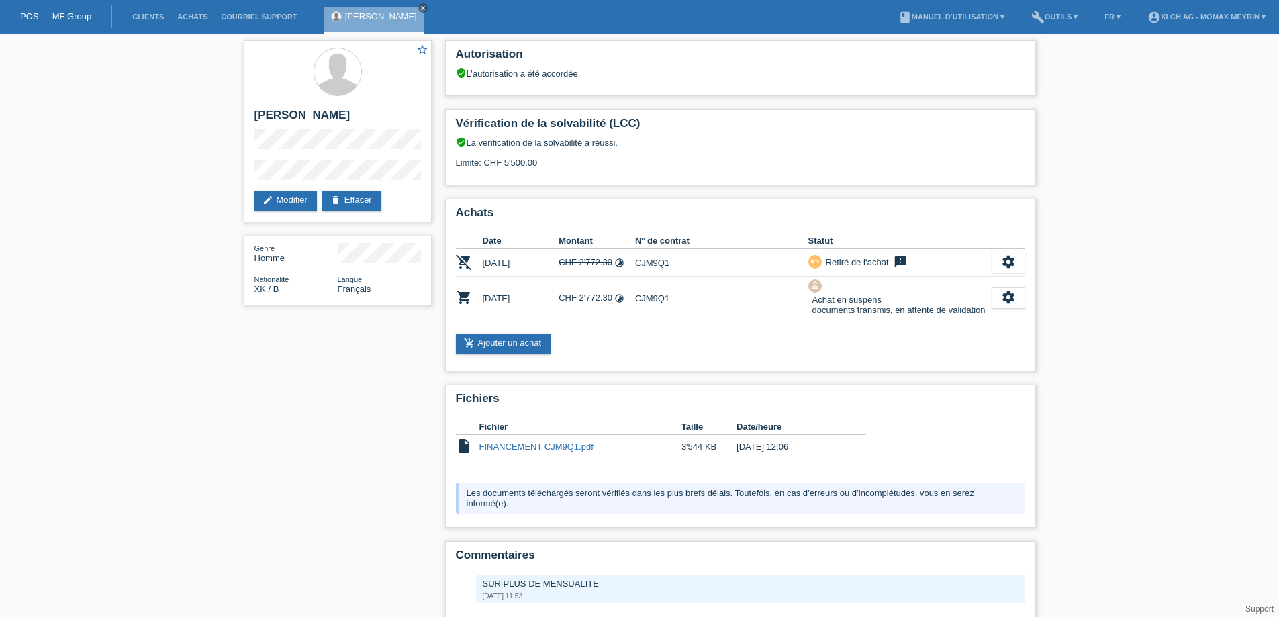
scroll to position [57, 0]
